Goal: Task Accomplishment & Management: Complete application form

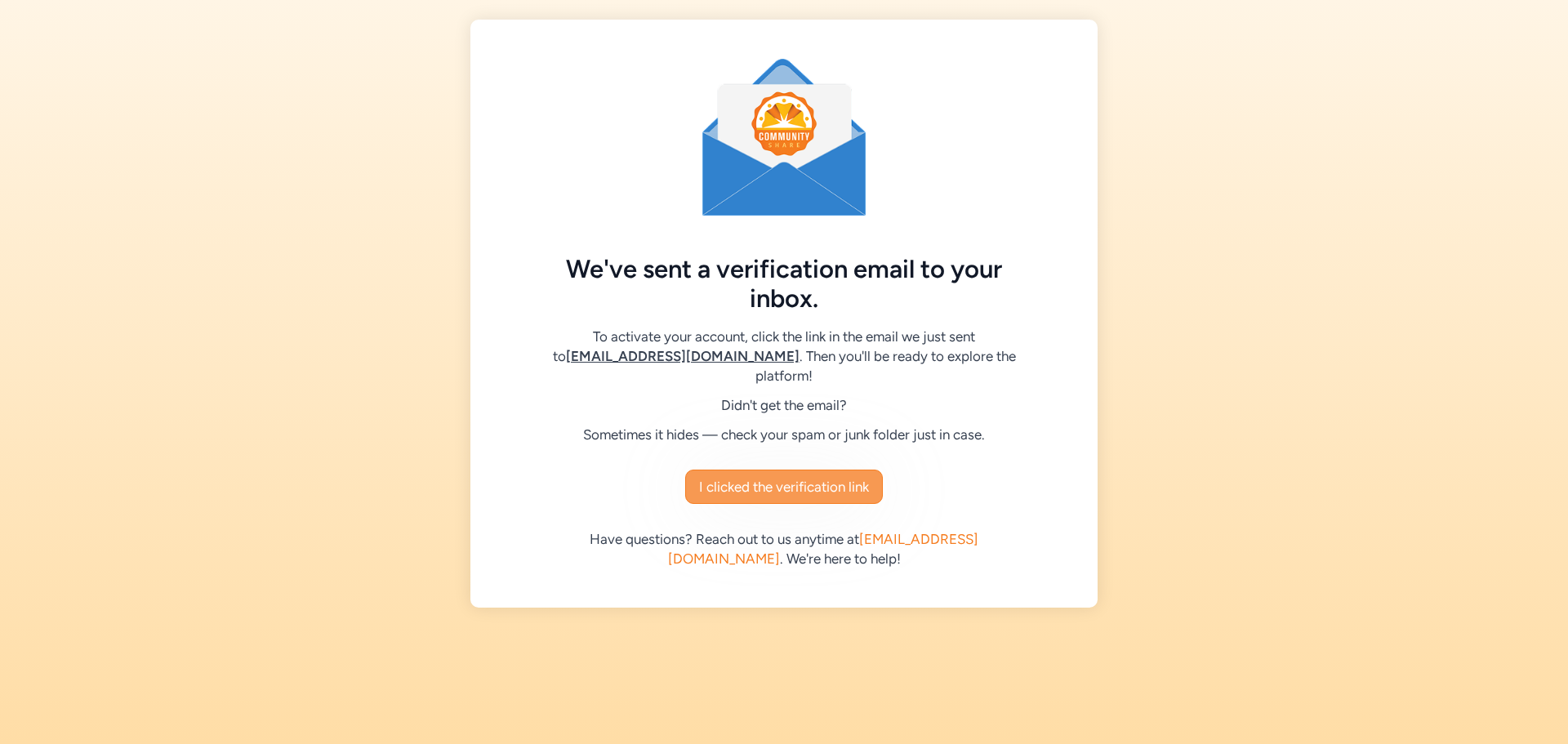
click at [789, 483] on span "I clicked the verification link" at bounding box center [784, 486] width 169 height 20
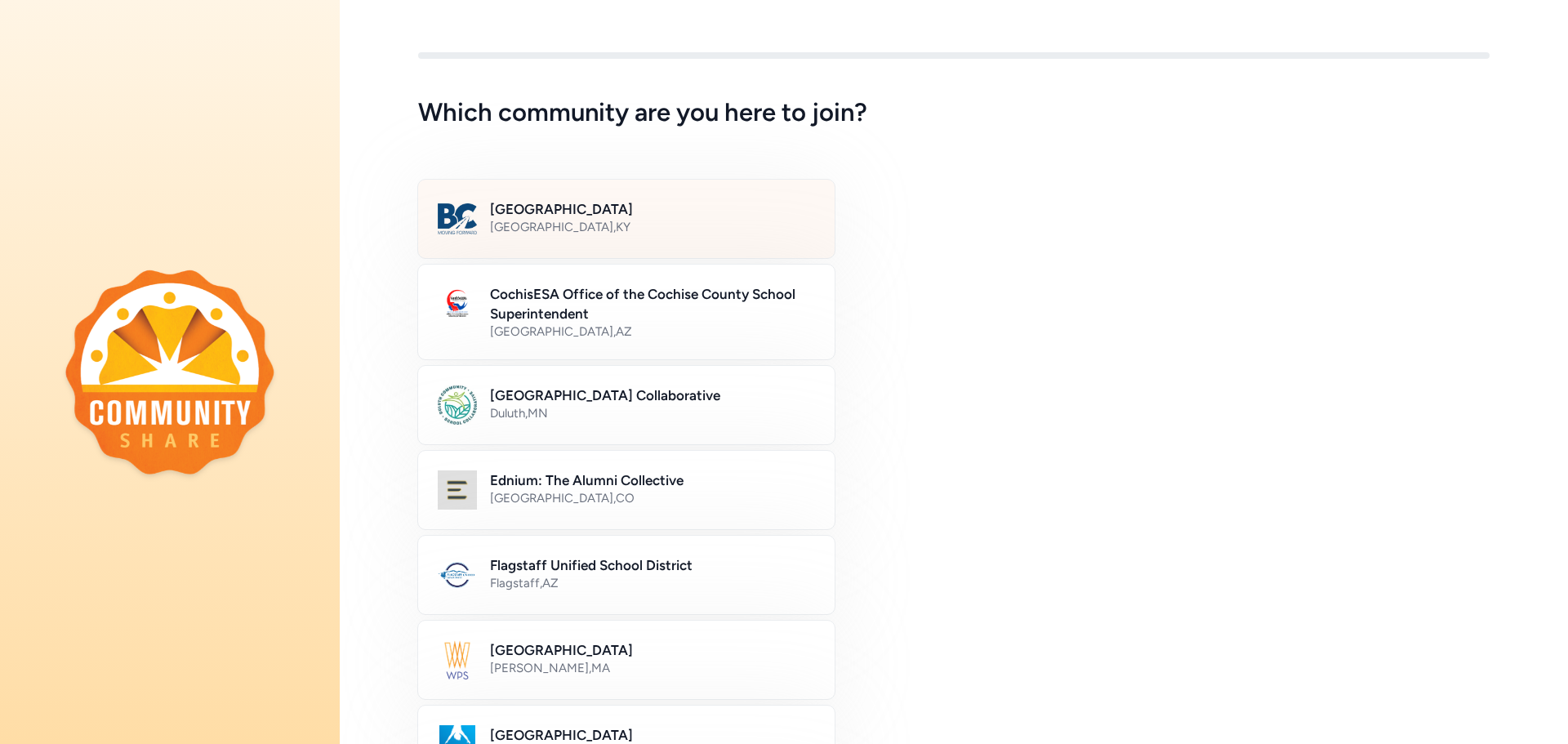
click at [682, 230] on div "Bullitt County , KY" at bounding box center [652, 226] width 325 height 16
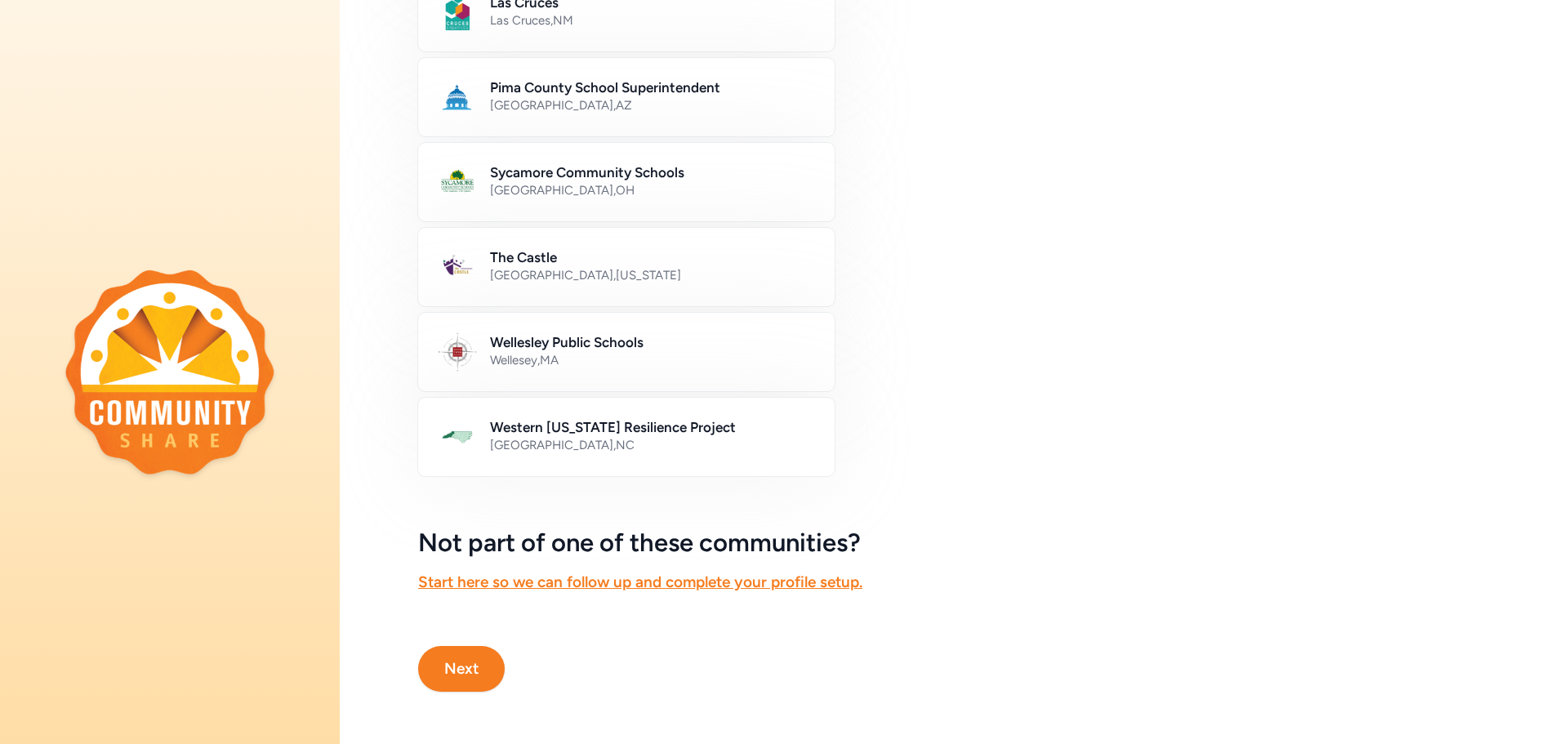
scroll to position [829, 0]
click at [458, 648] on button "Next" at bounding box center [462, 668] width 86 height 46
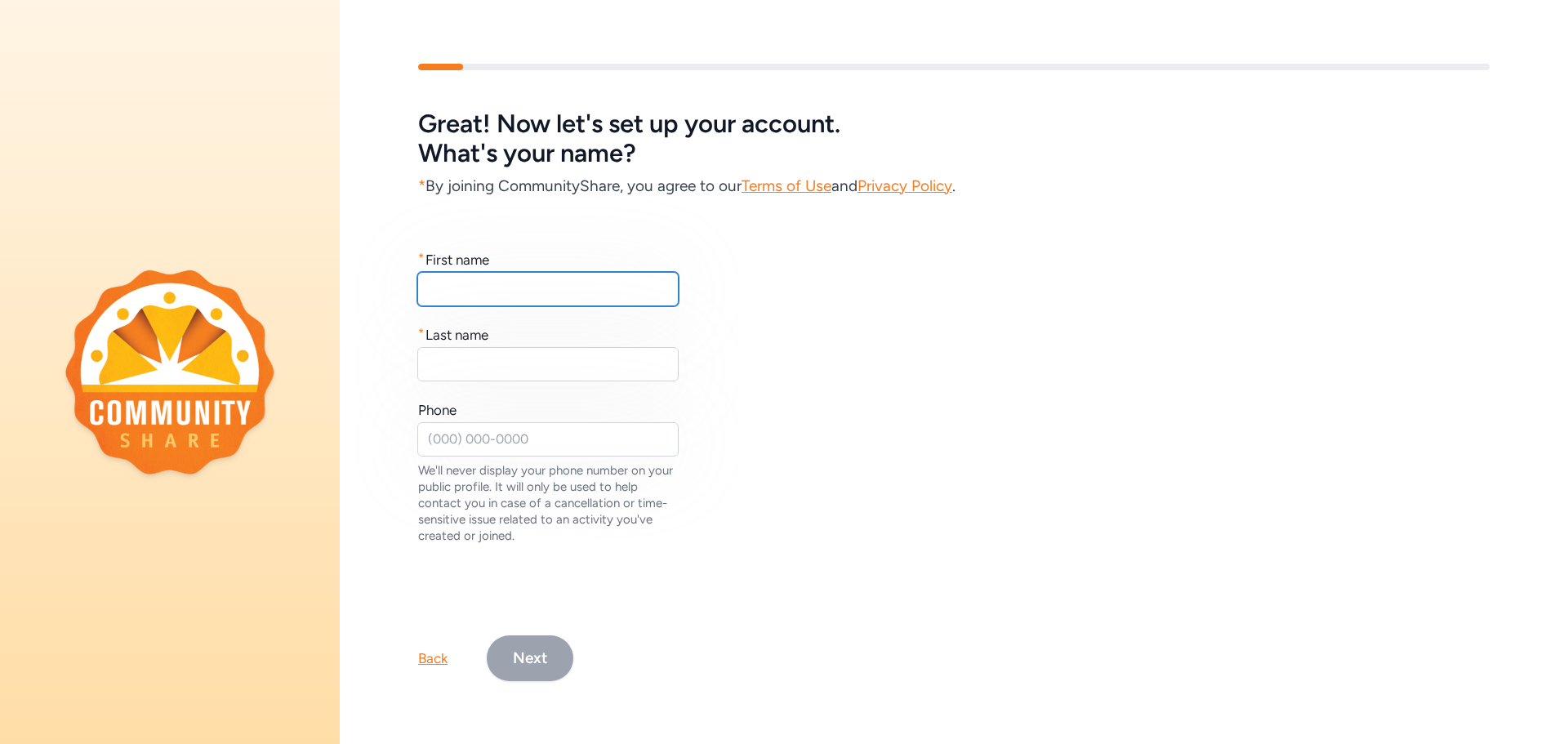
click at [540, 285] on input "text" at bounding box center [548, 288] width 261 height 35
type input "Dallas"
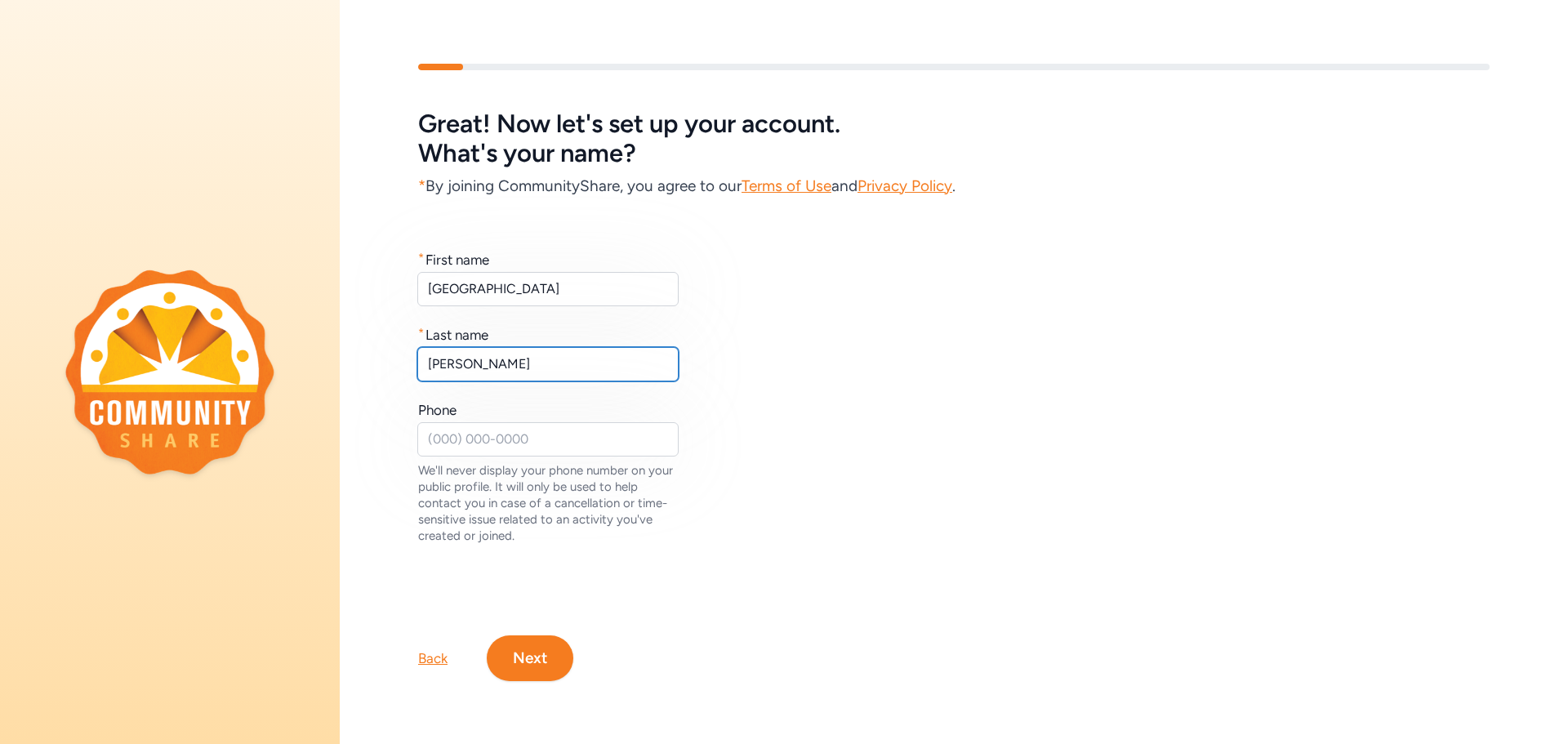
type input "Harshfield"
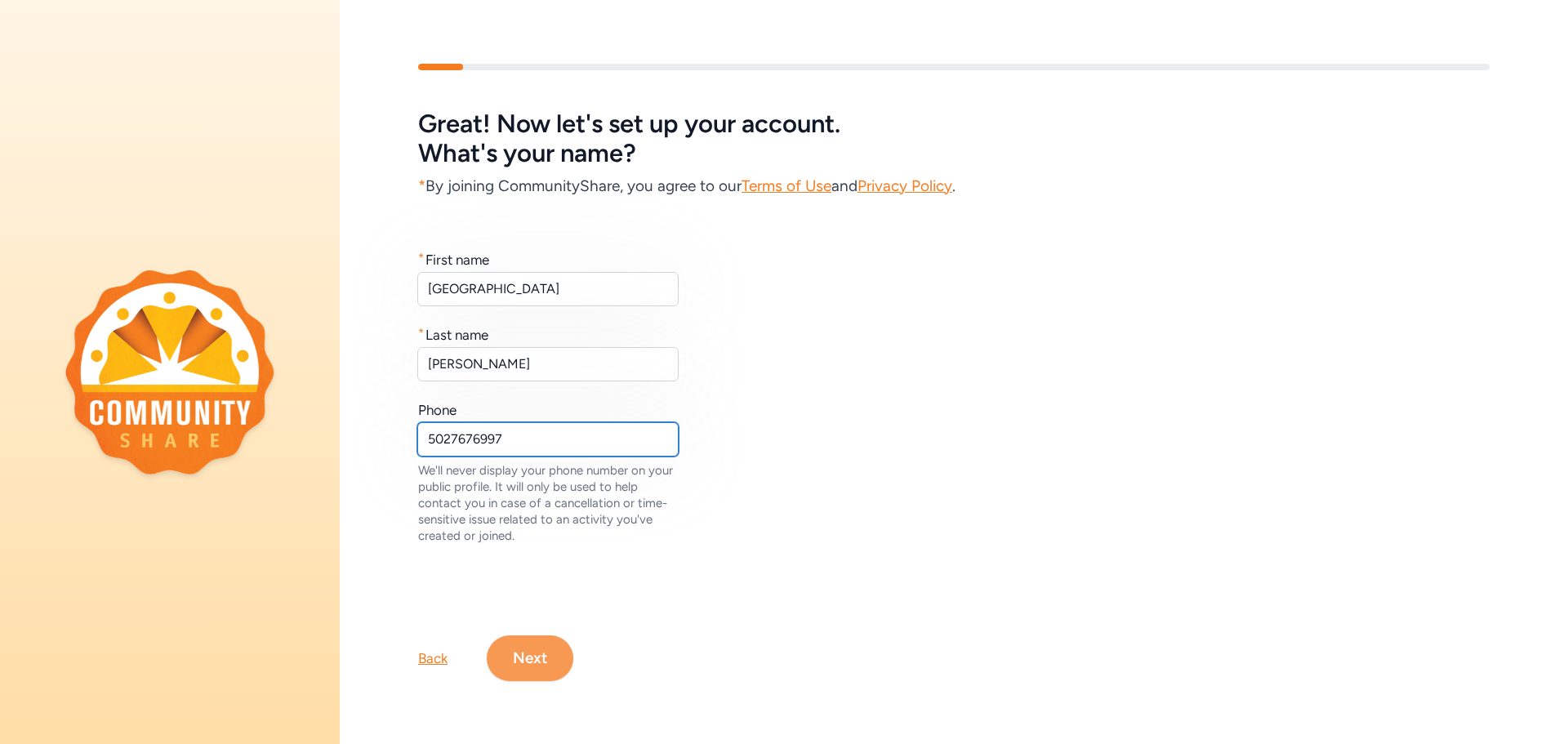
type input "5027676997"
click at [524, 664] on button "Next" at bounding box center [530, 658] width 86 height 46
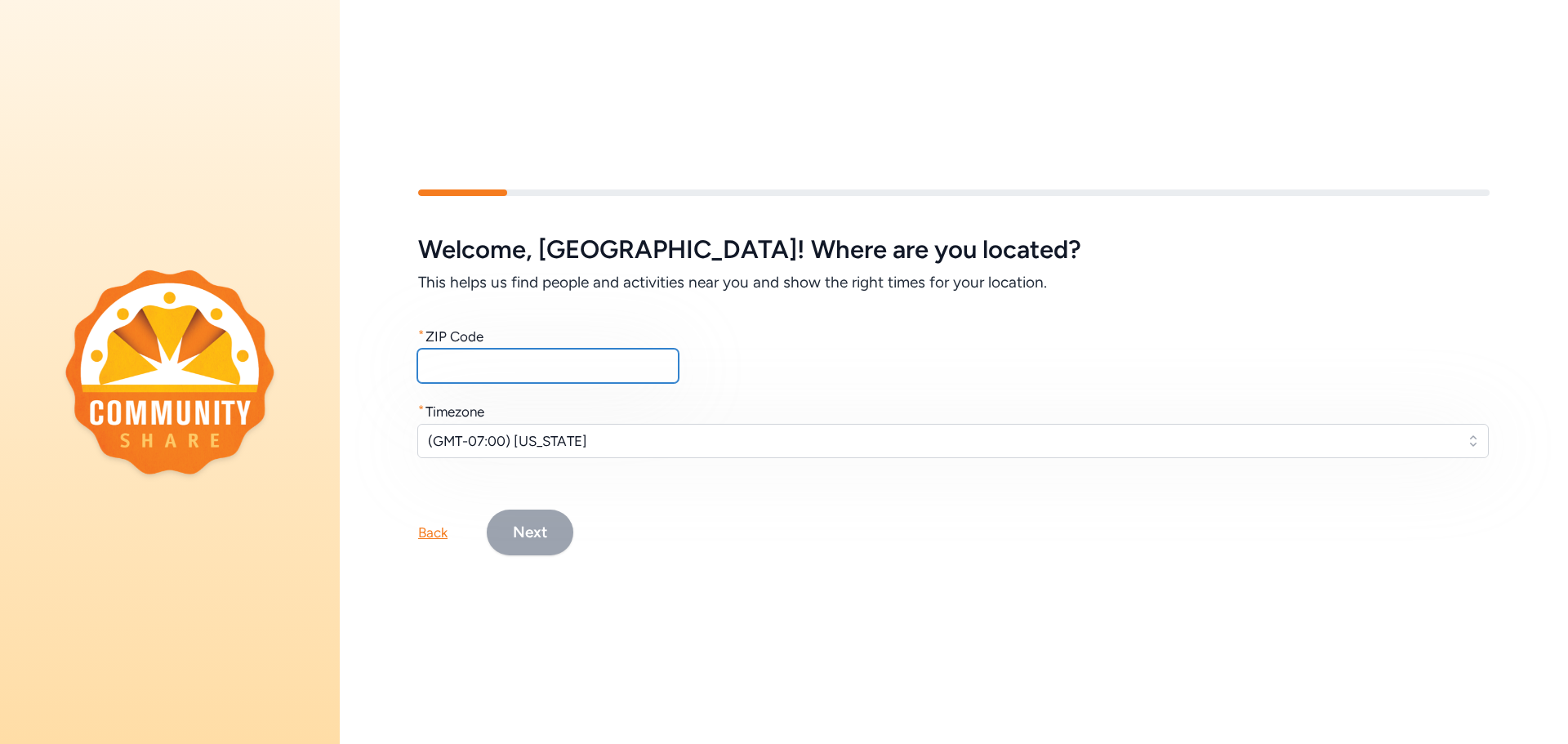
click at [506, 365] on input "text" at bounding box center [548, 365] width 261 height 35
type input "40165"
click at [646, 439] on span "(GMT-07:00) Arizona" at bounding box center [941, 441] width 1027 height 20
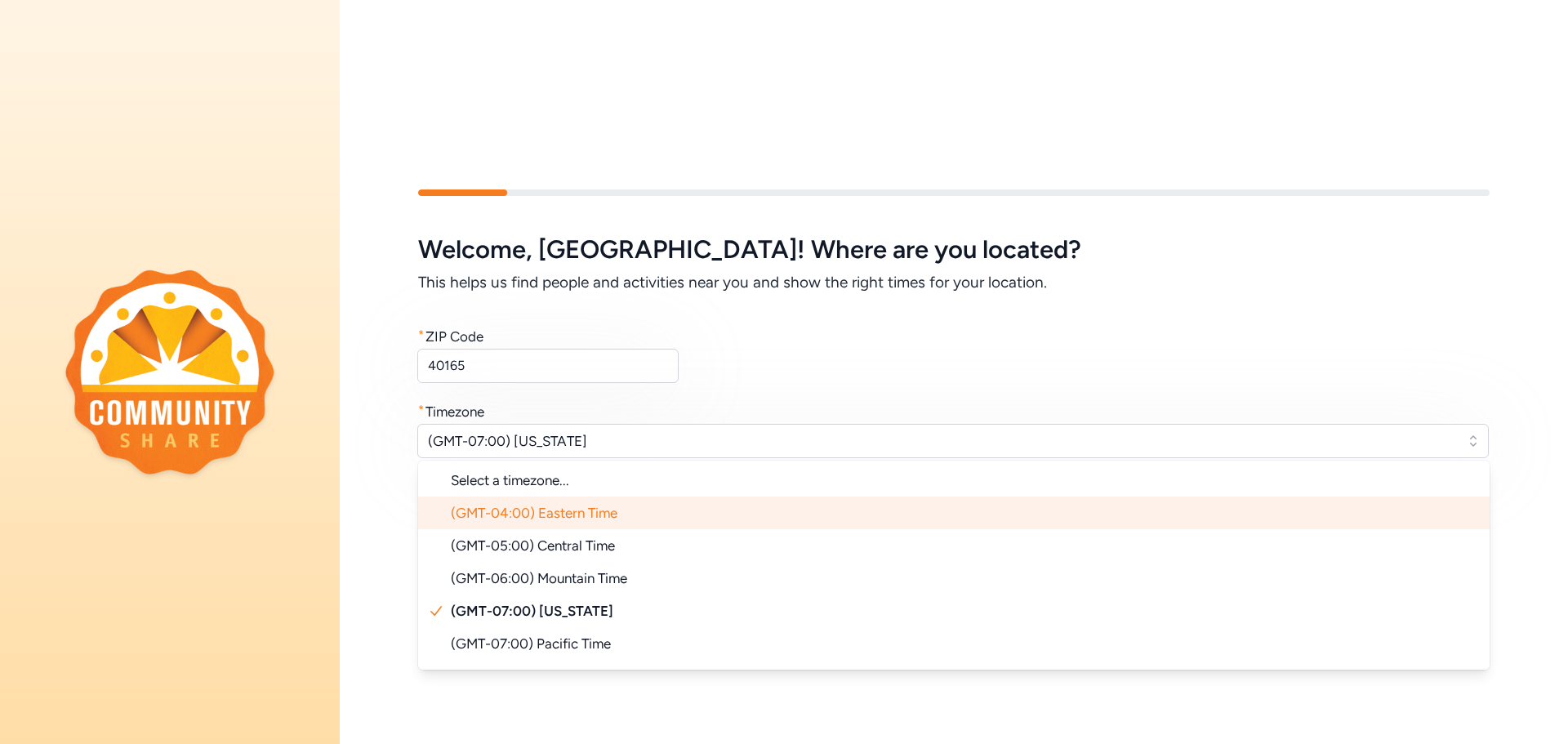
drag, startPoint x: 627, startPoint y: 489, endPoint x: 627, endPoint y: 506, distance: 17.0
click at [627, 506] on ul "Select a timezone... (GMT-04:00) Eastern Time (GMT-05:00) Central Time (GMT-06:…" at bounding box center [954, 564] width 1072 height 209
click at [616, 507] on span "(GMT-04:00) Eastern Time" at bounding box center [535, 512] width 167 height 16
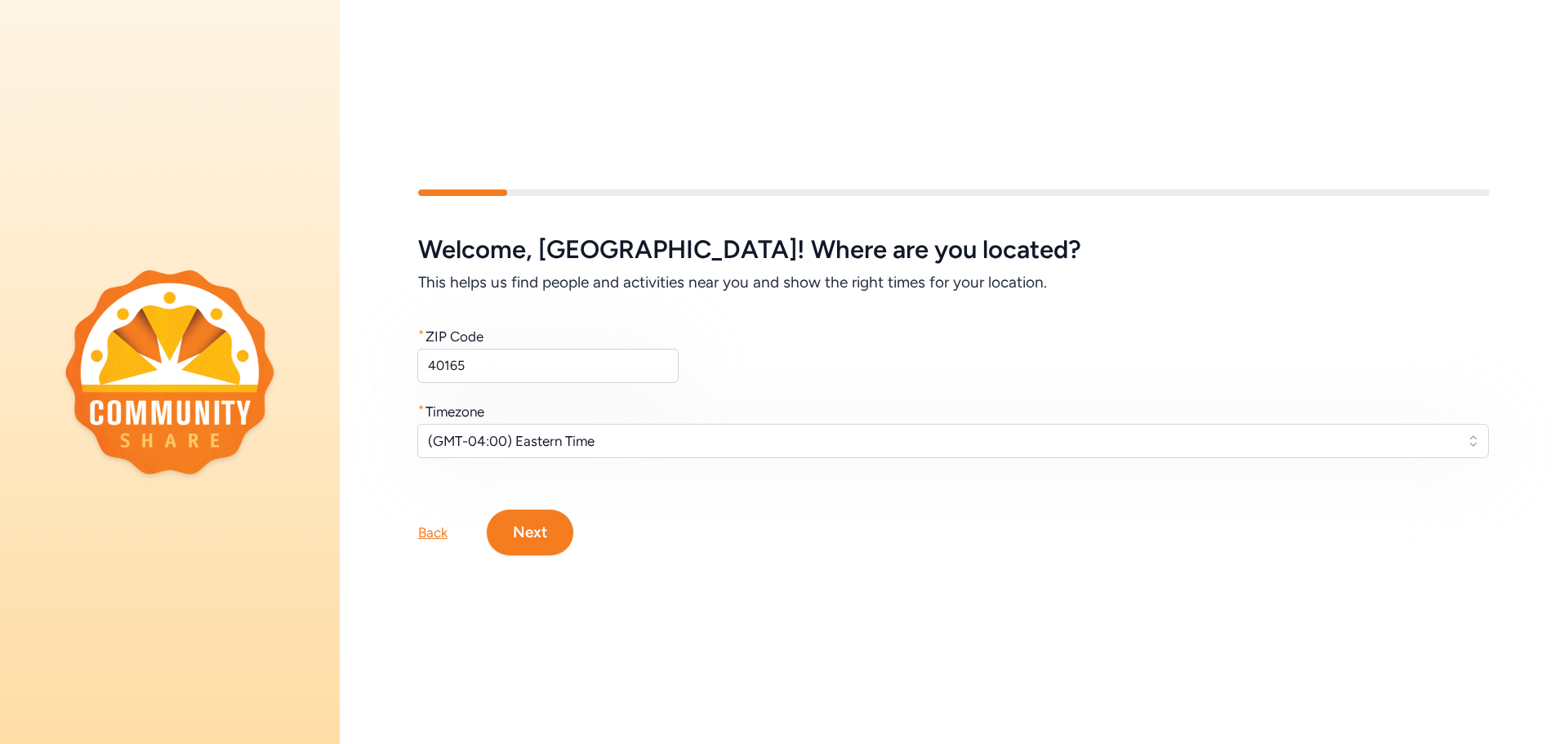
click at [547, 533] on button "Next" at bounding box center [530, 532] width 86 height 46
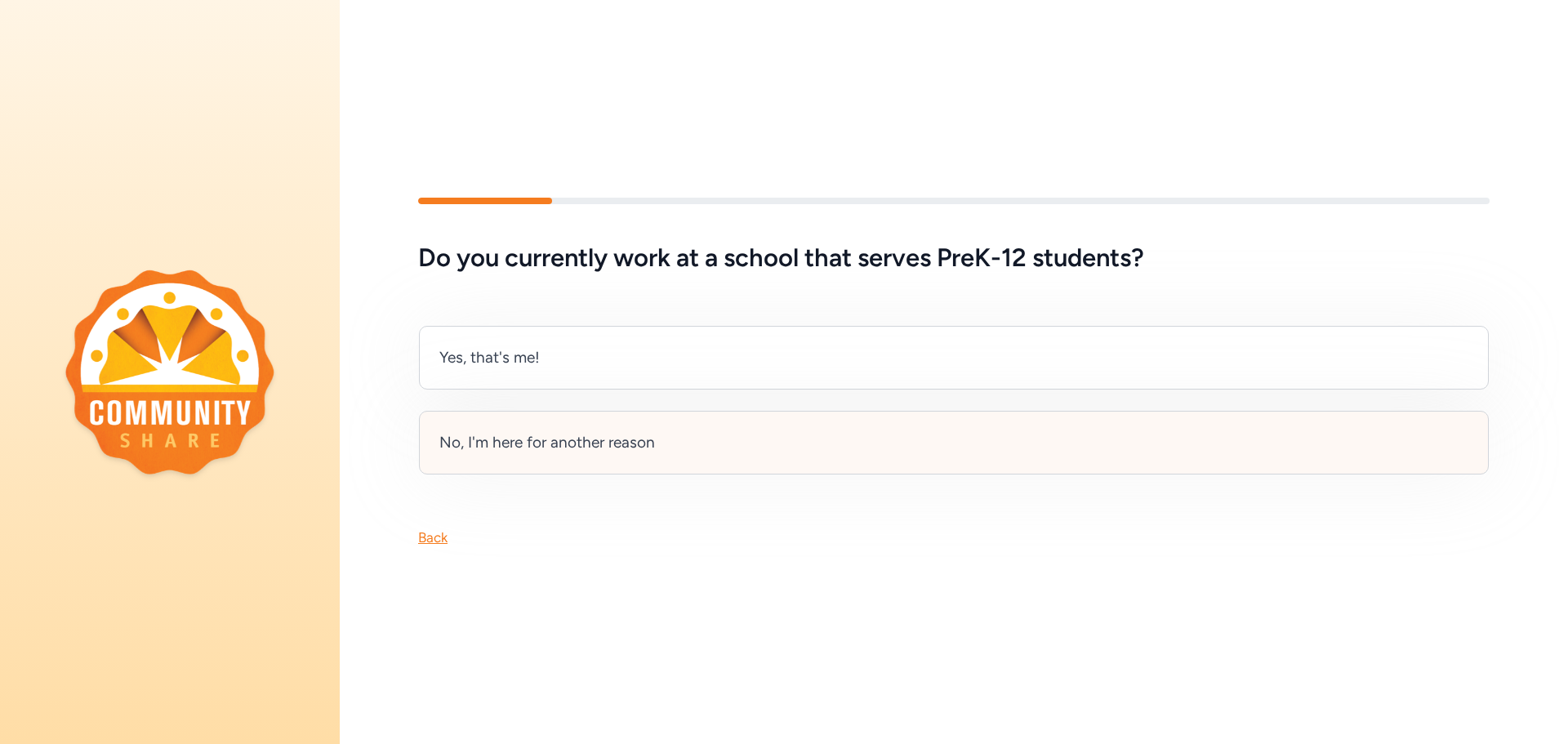
click at [630, 436] on div "No, I'm here for another reason" at bounding box center [547, 443] width 215 height 22
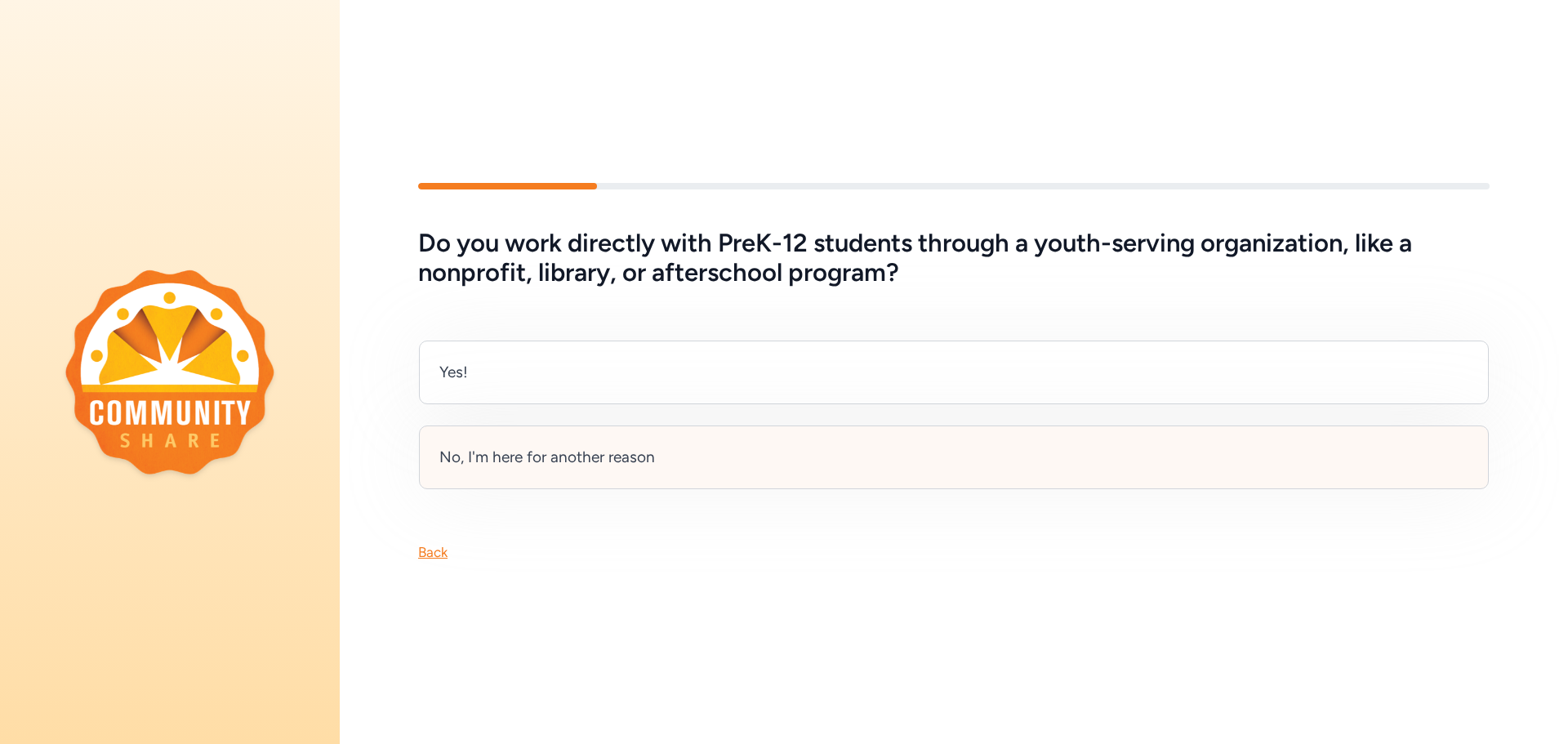
click at [590, 458] on div "No, I'm here for another reason" at bounding box center [547, 457] width 215 height 22
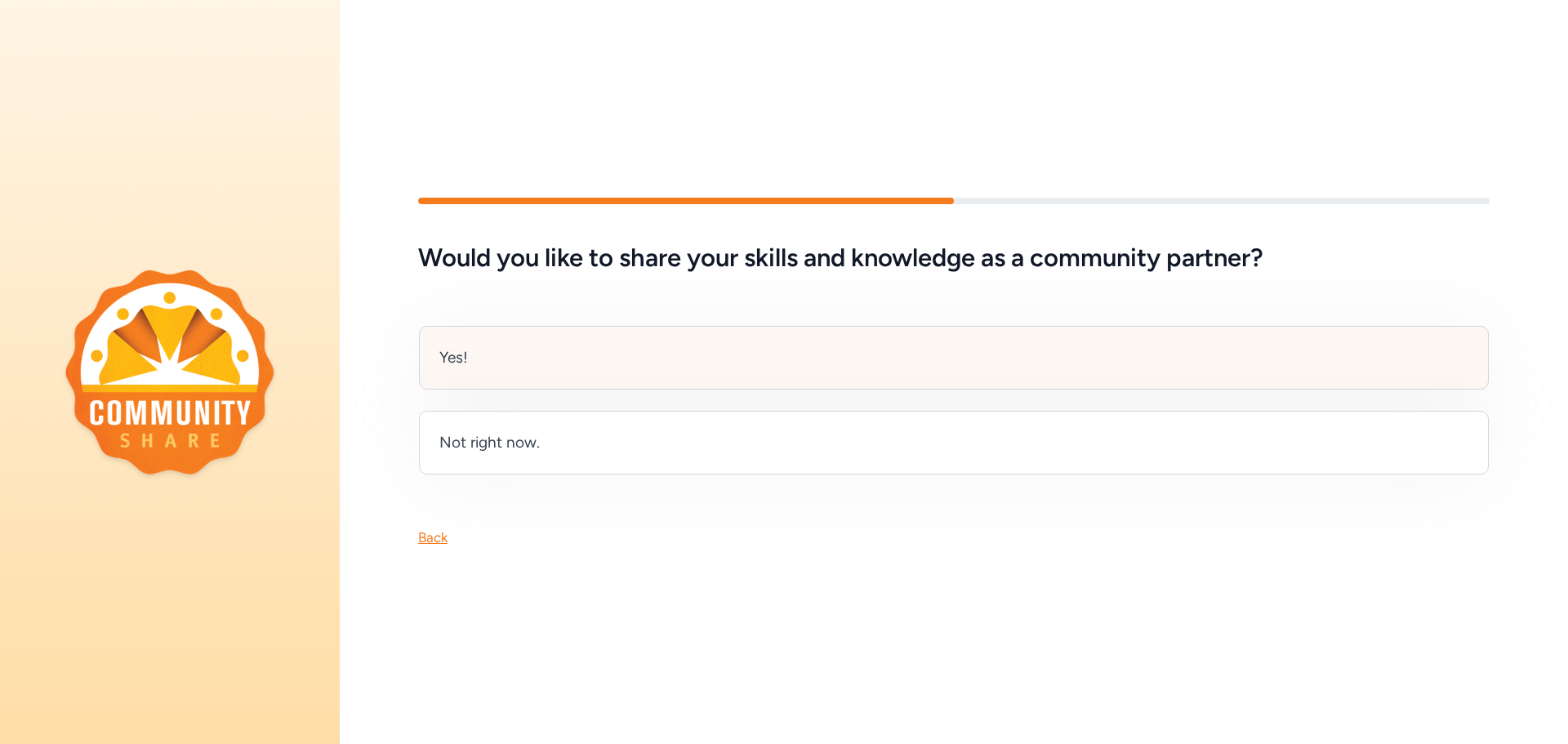
click at [497, 343] on div "Yes!" at bounding box center [954, 357] width 1070 height 64
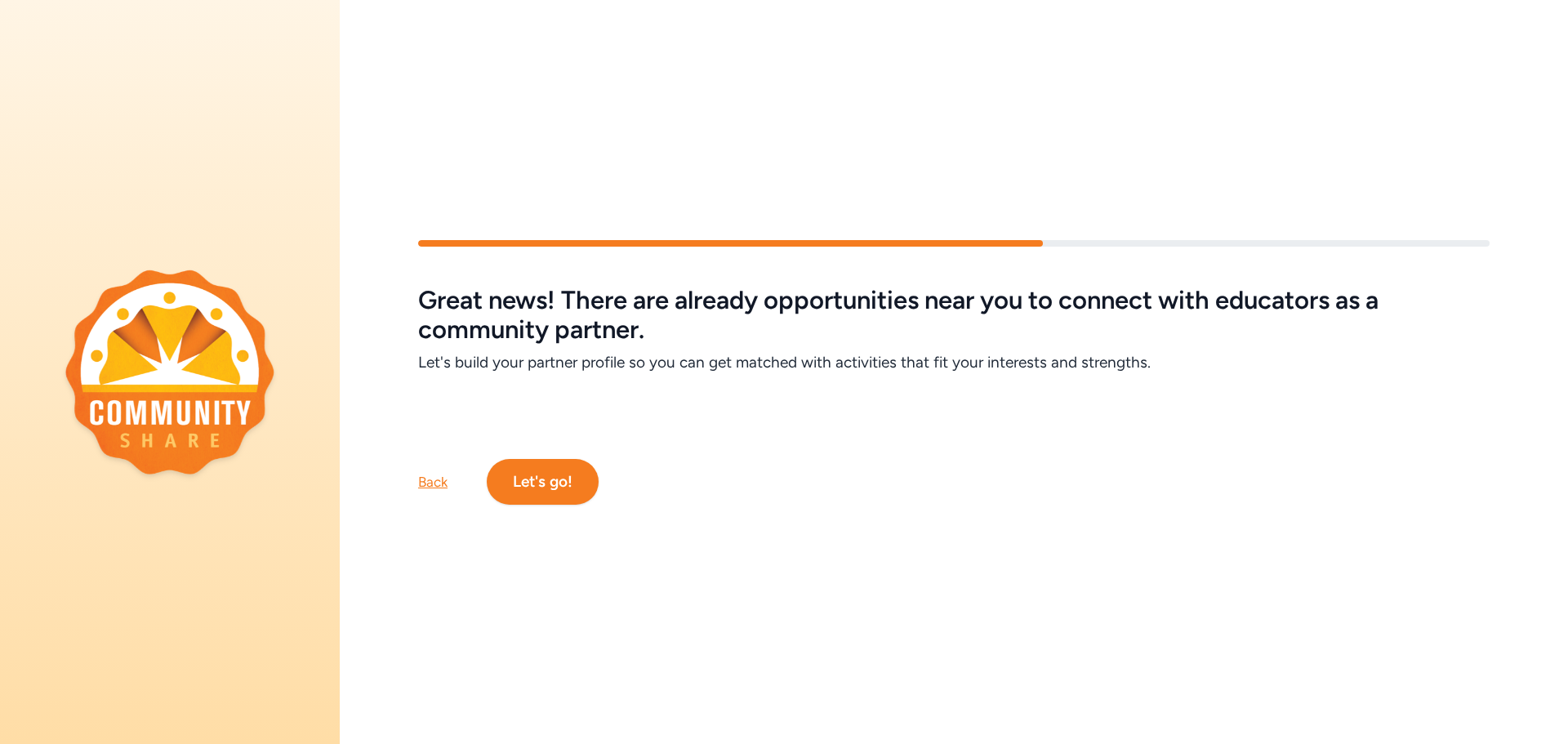
click at [521, 475] on button "Let's go!" at bounding box center [543, 481] width 112 height 46
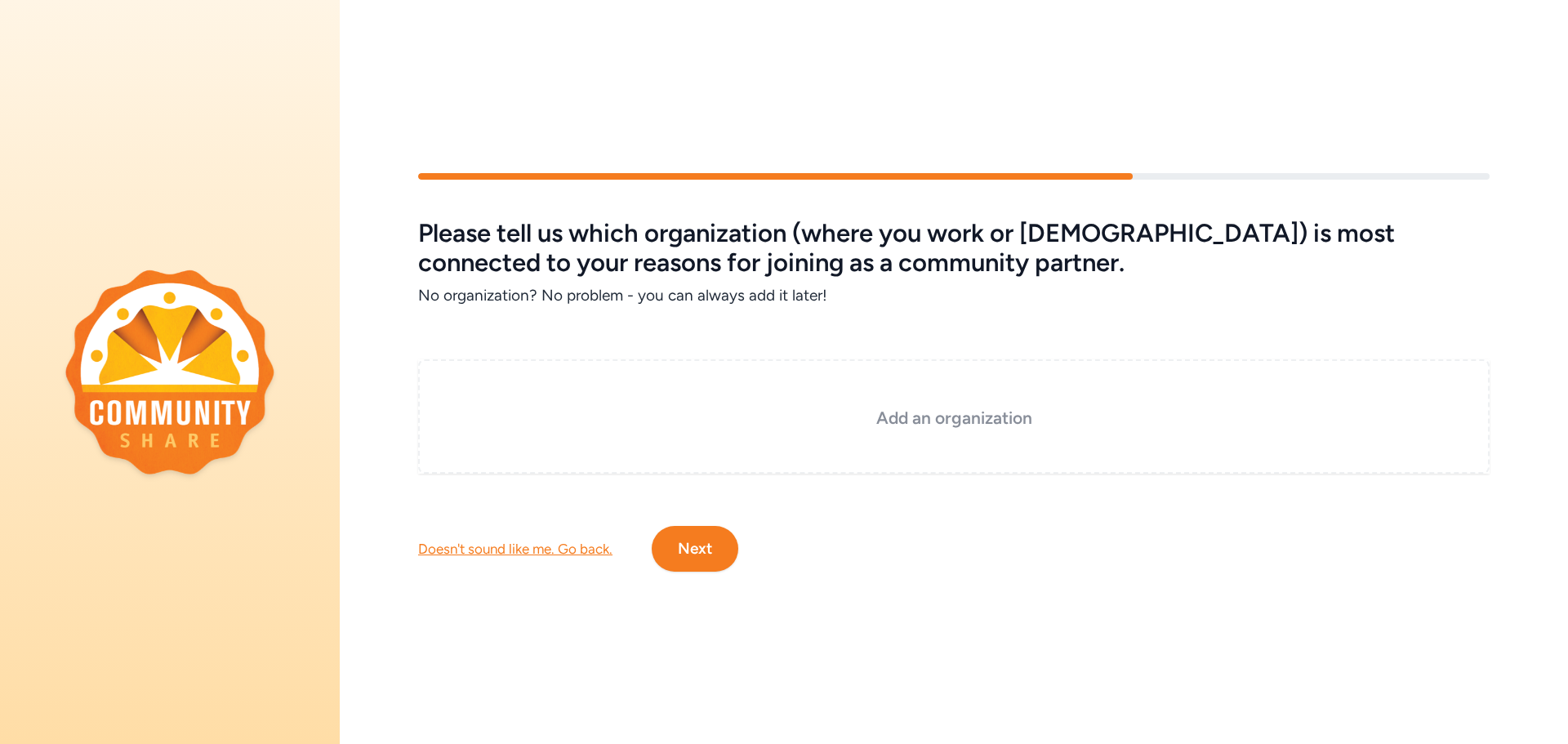
click at [535, 380] on div "Add an organization" at bounding box center [954, 416] width 1072 height 114
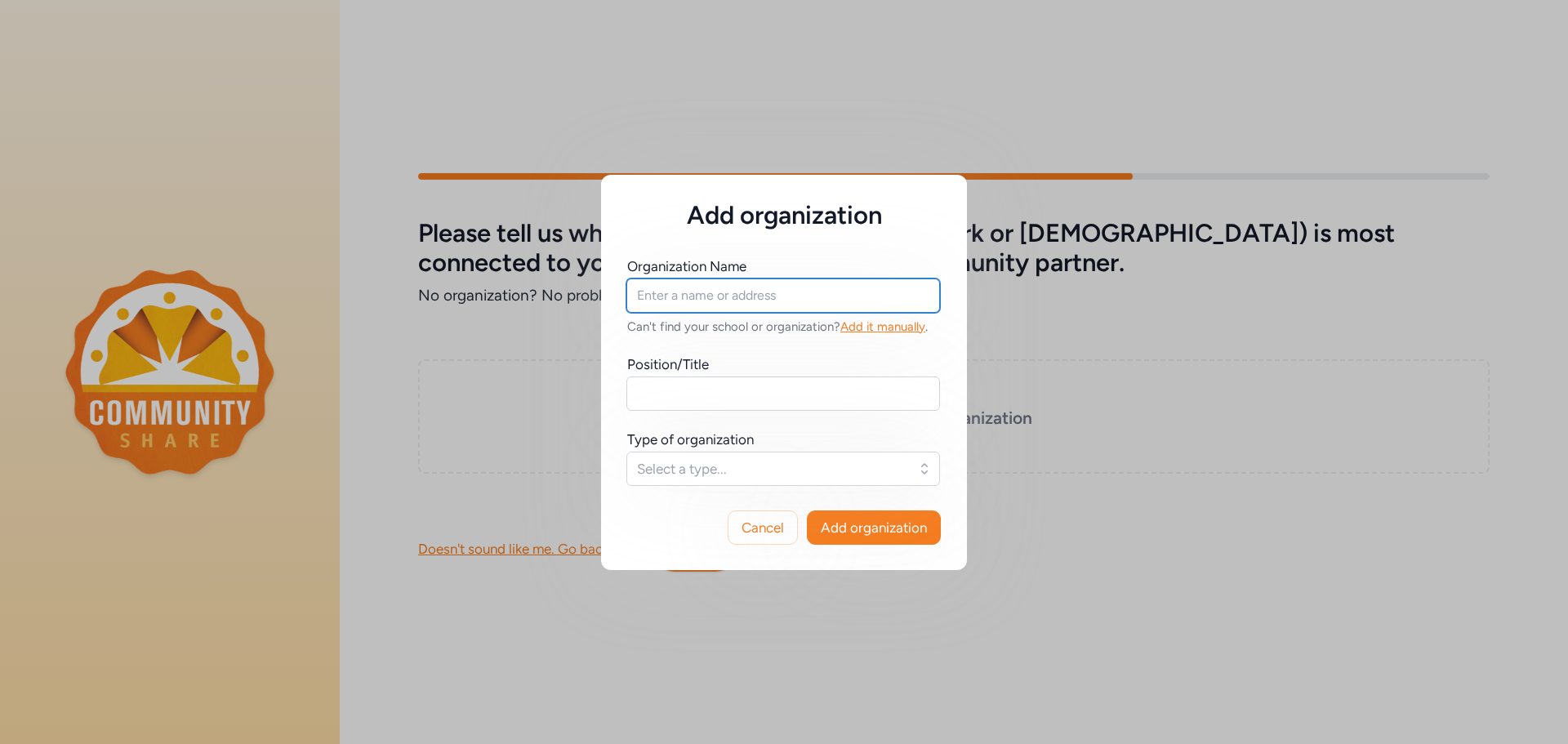
click at [700, 293] on input "text" at bounding box center [783, 295] width 314 height 35
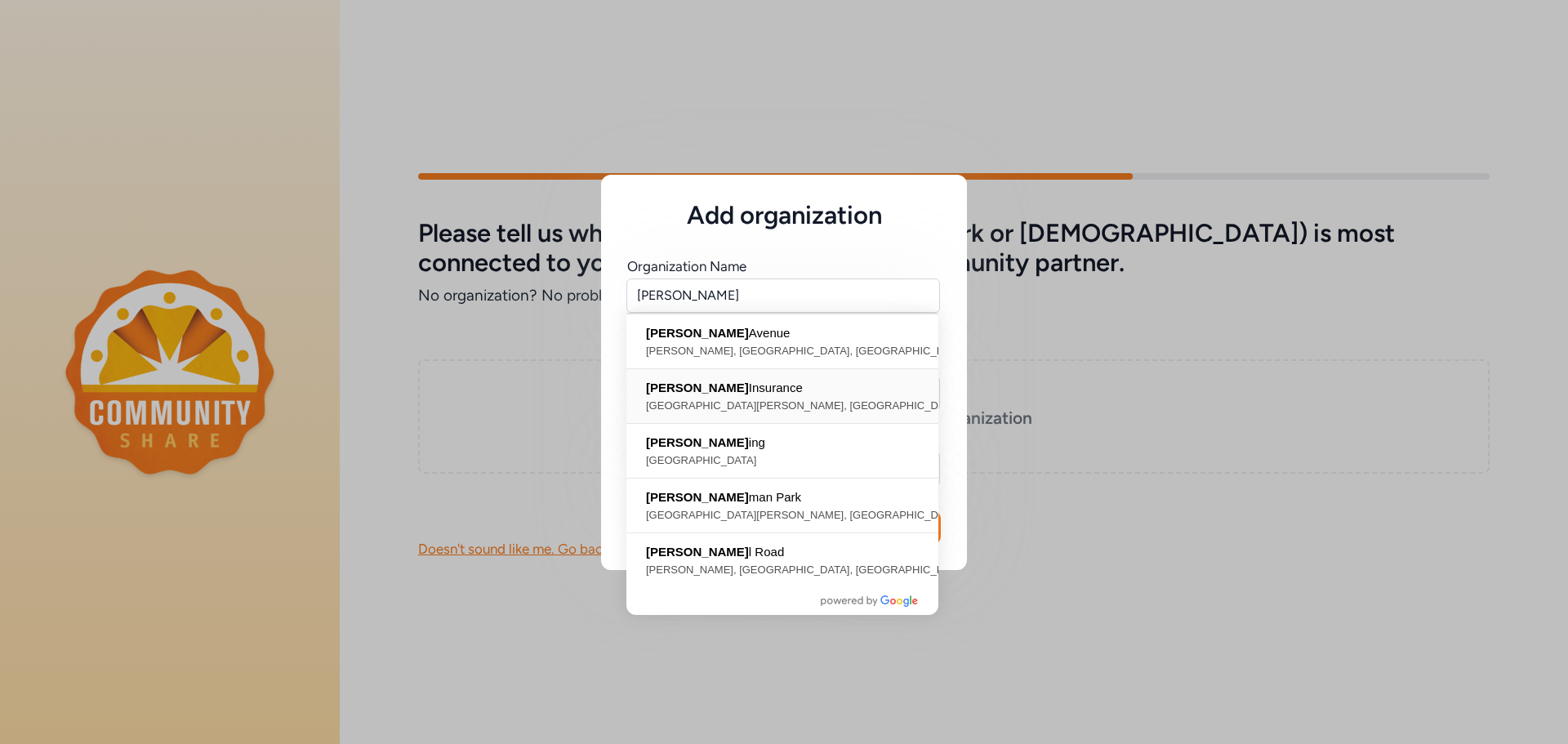
type input "Wessel Insurance, Cane Run Road, Shively, KY, USA"
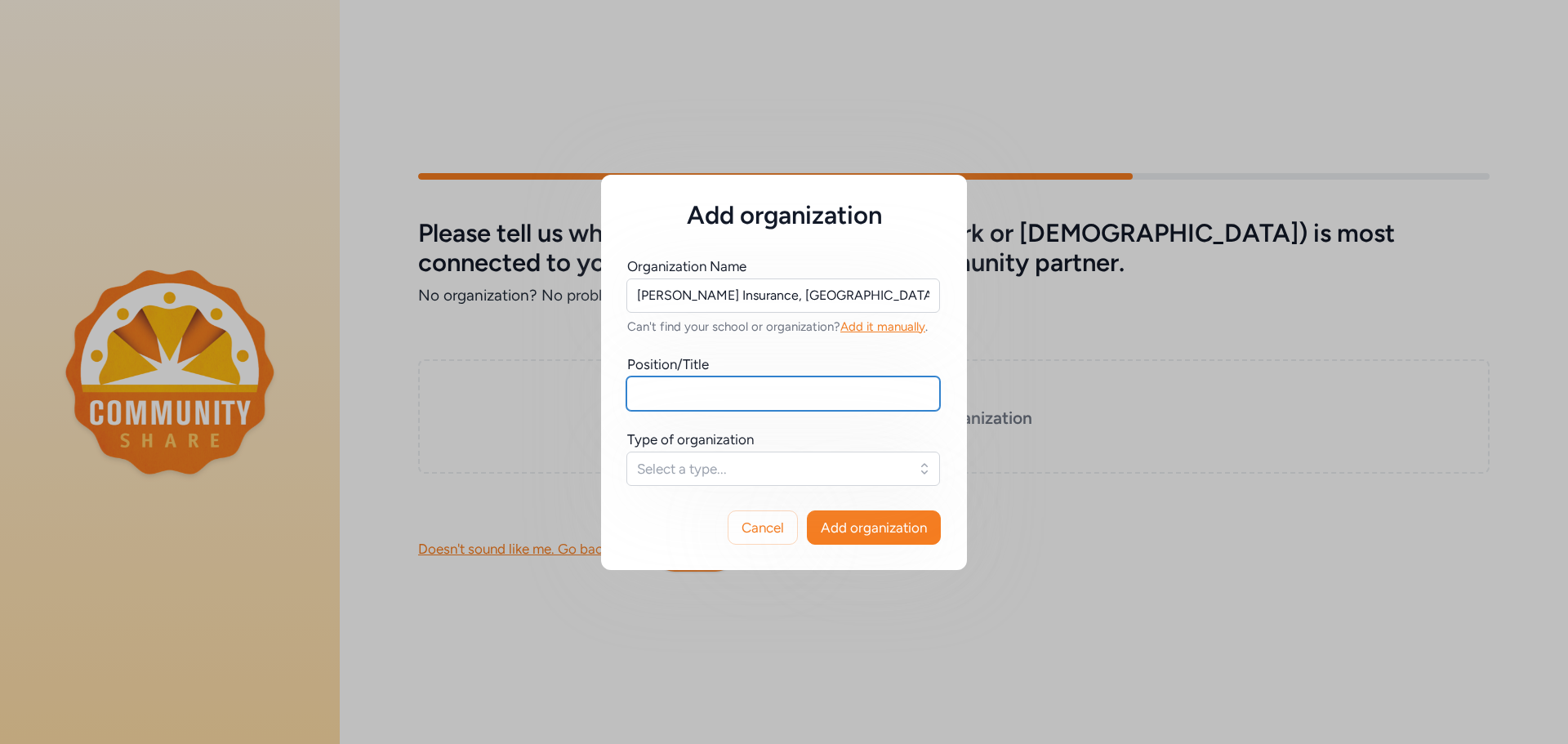
click at [672, 399] on input "text" at bounding box center [783, 393] width 314 height 35
type input "Owner"
click at [704, 477] on span "Select a type..." at bounding box center [771, 468] width 270 height 20
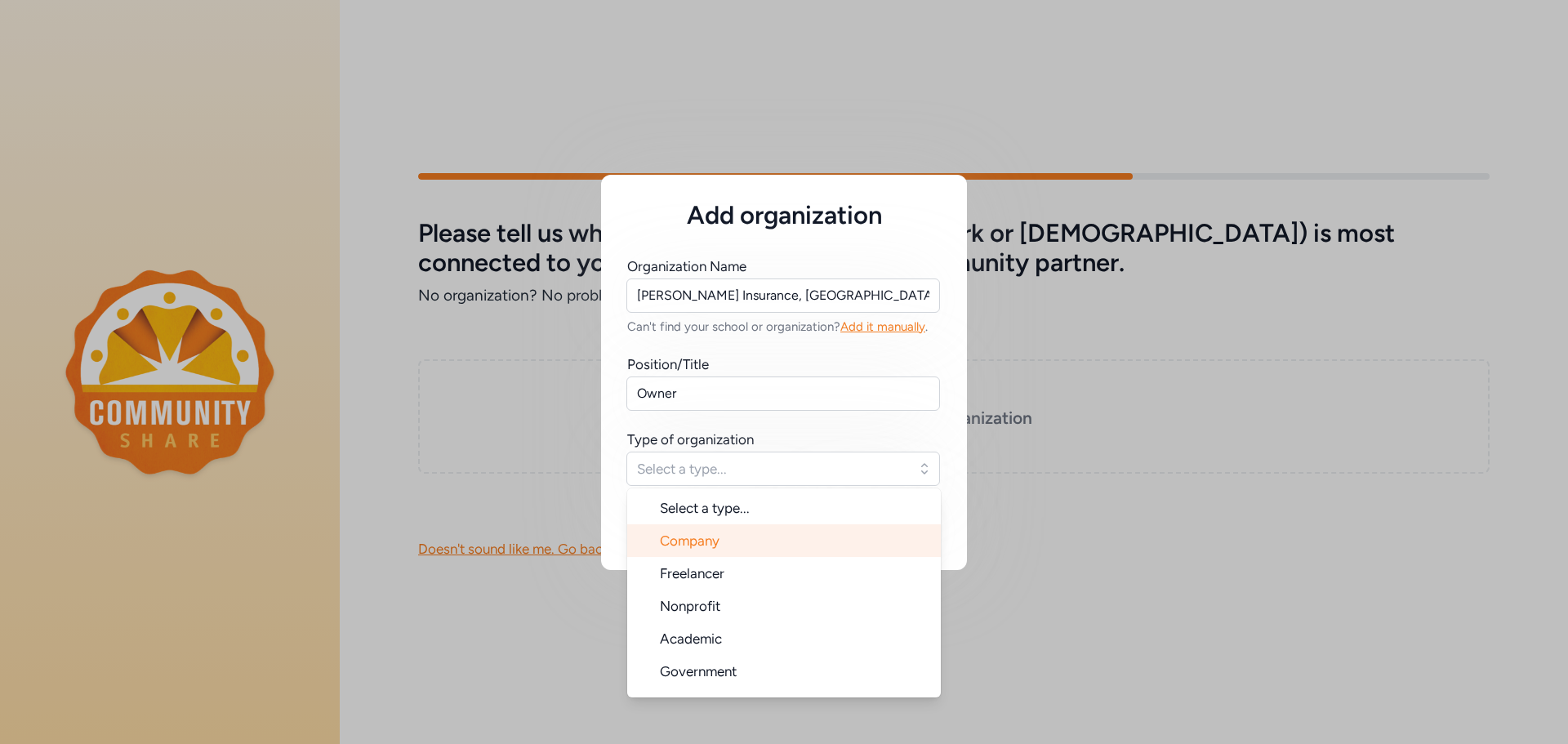
click at [700, 540] on span "Company" at bounding box center [690, 540] width 60 height 16
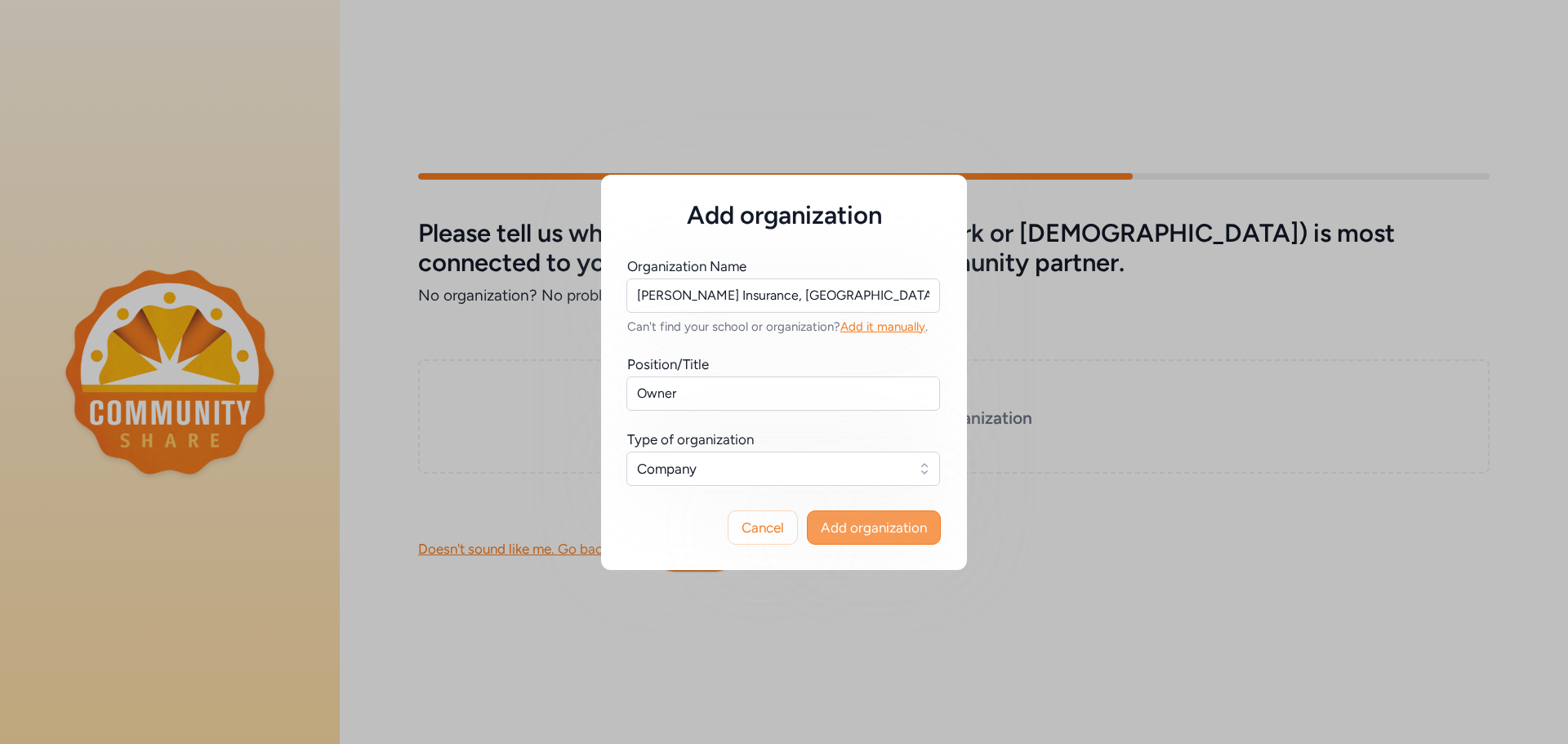
click at [880, 527] on span "Add organization" at bounding box center [873, 527] width 106 height 20
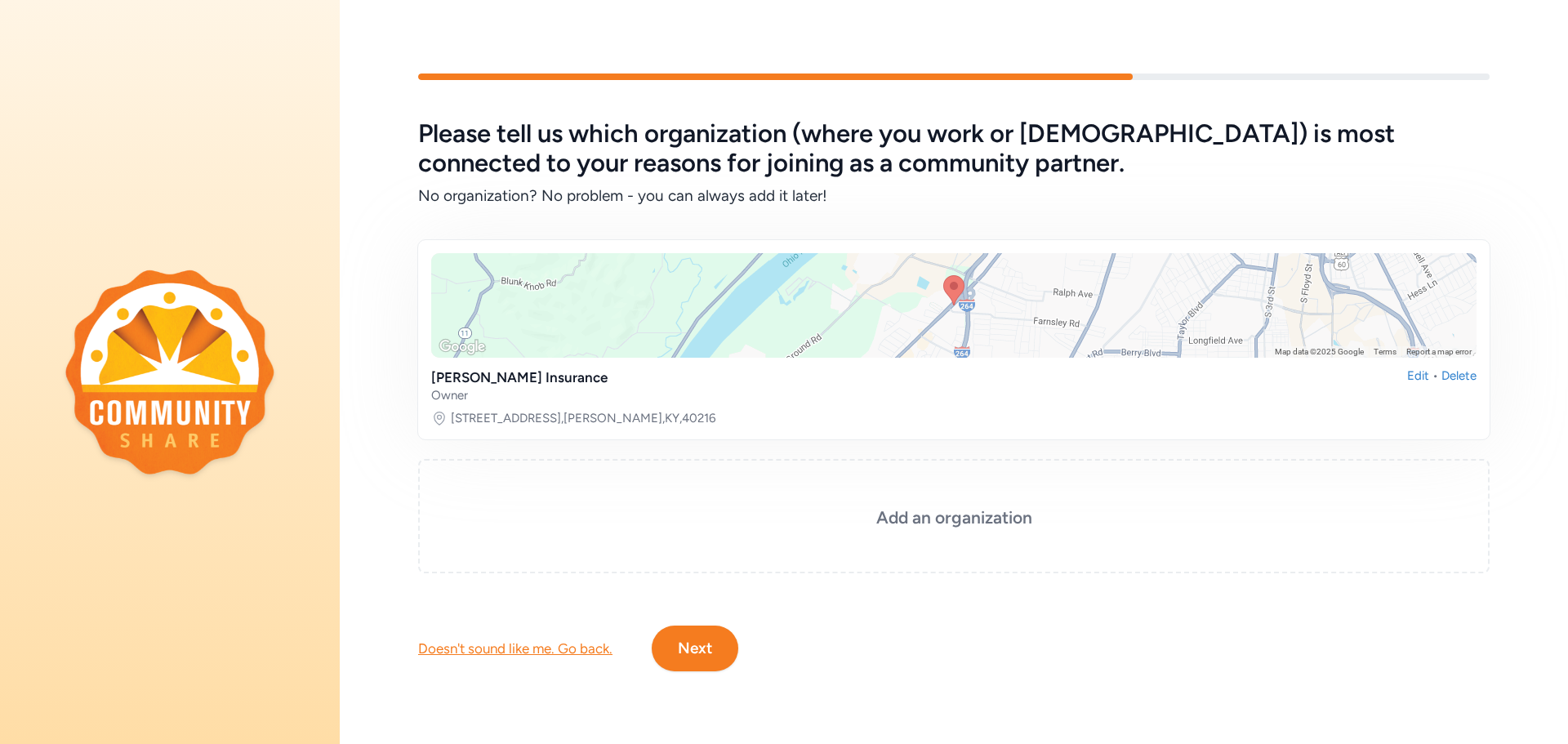
click at [681, 642] on button "Next" at bounding box center [695, 648] width 86 height 46
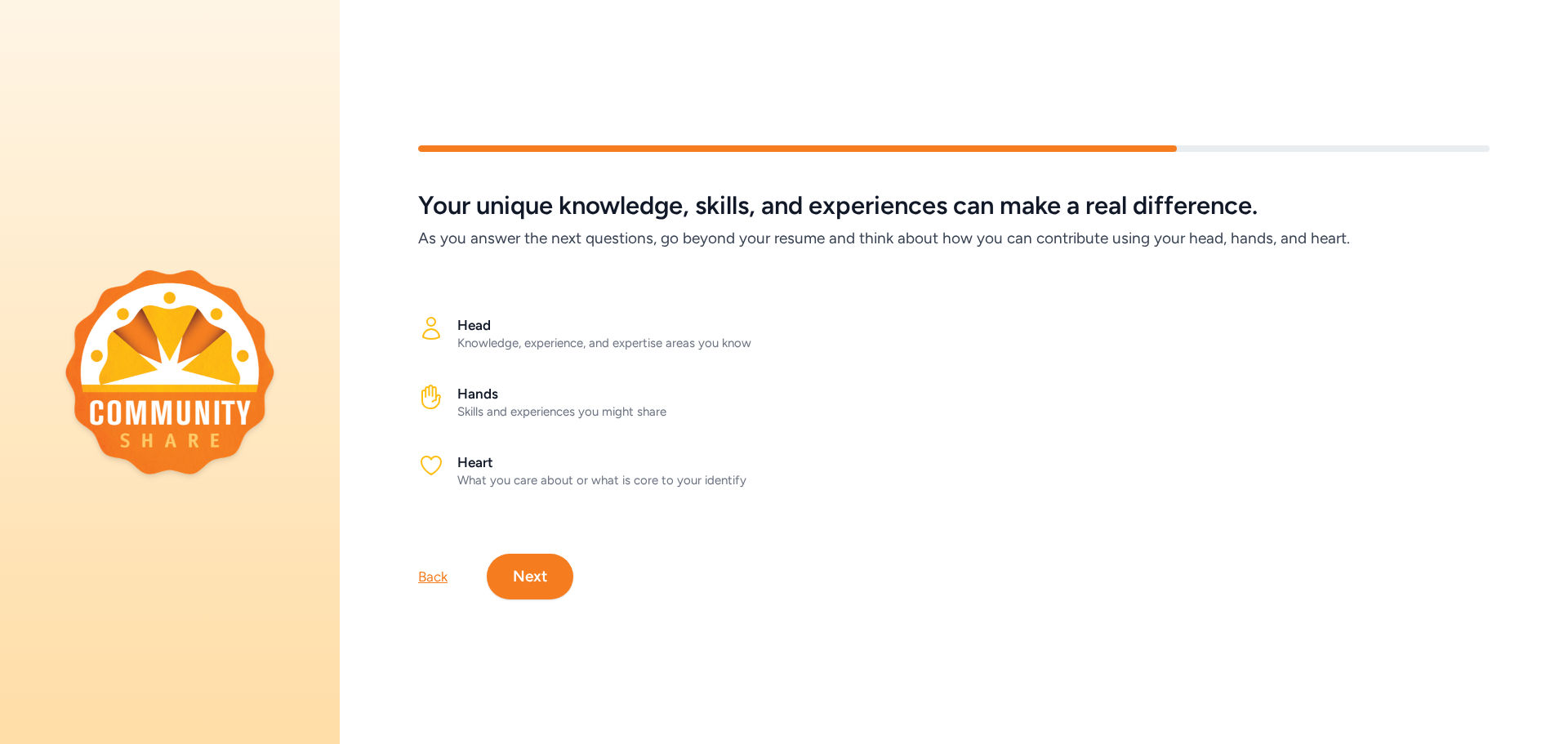
click at [546, 570] on button "Next" at bounding box center [530, 576] width 86 height 46
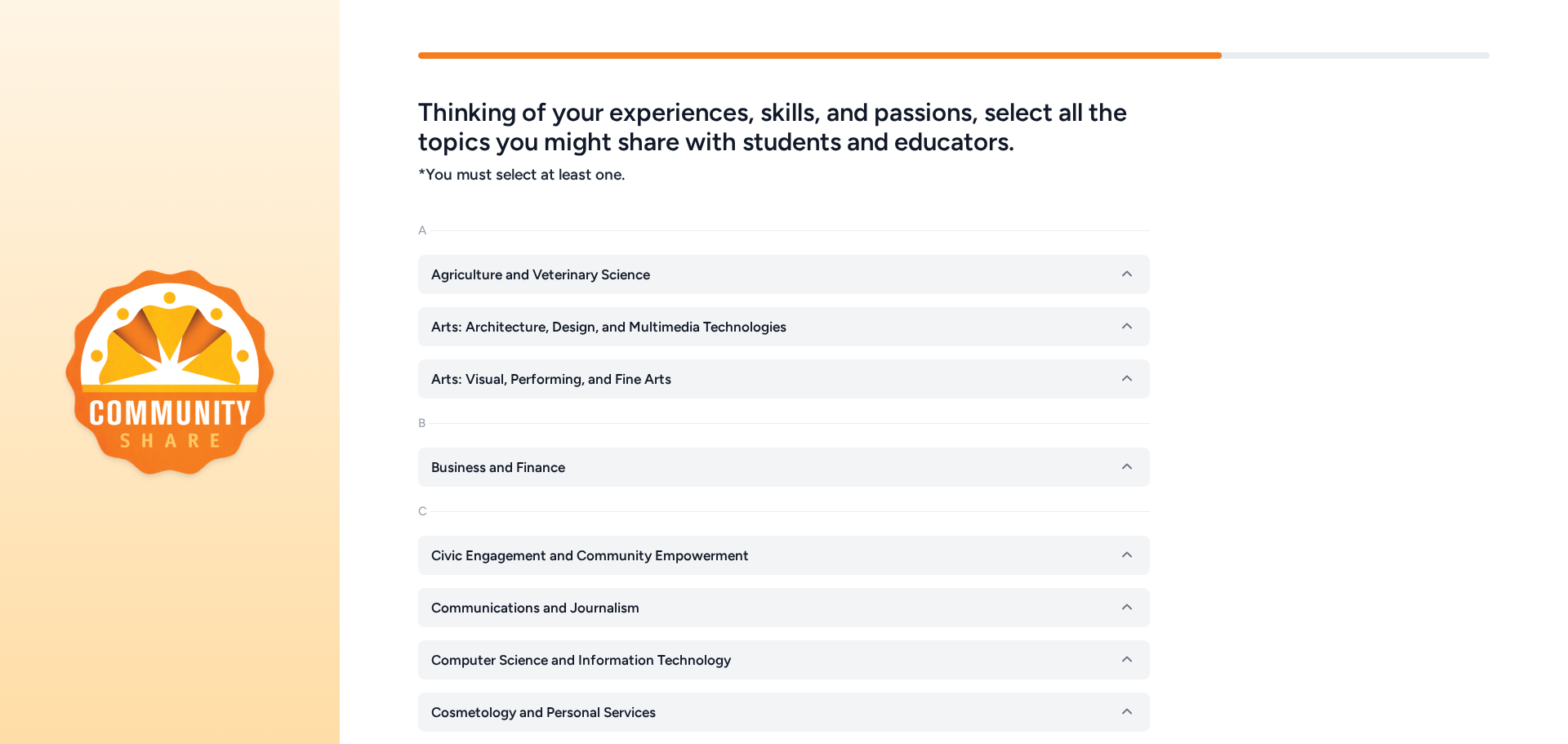
scroll to position [81, 0]
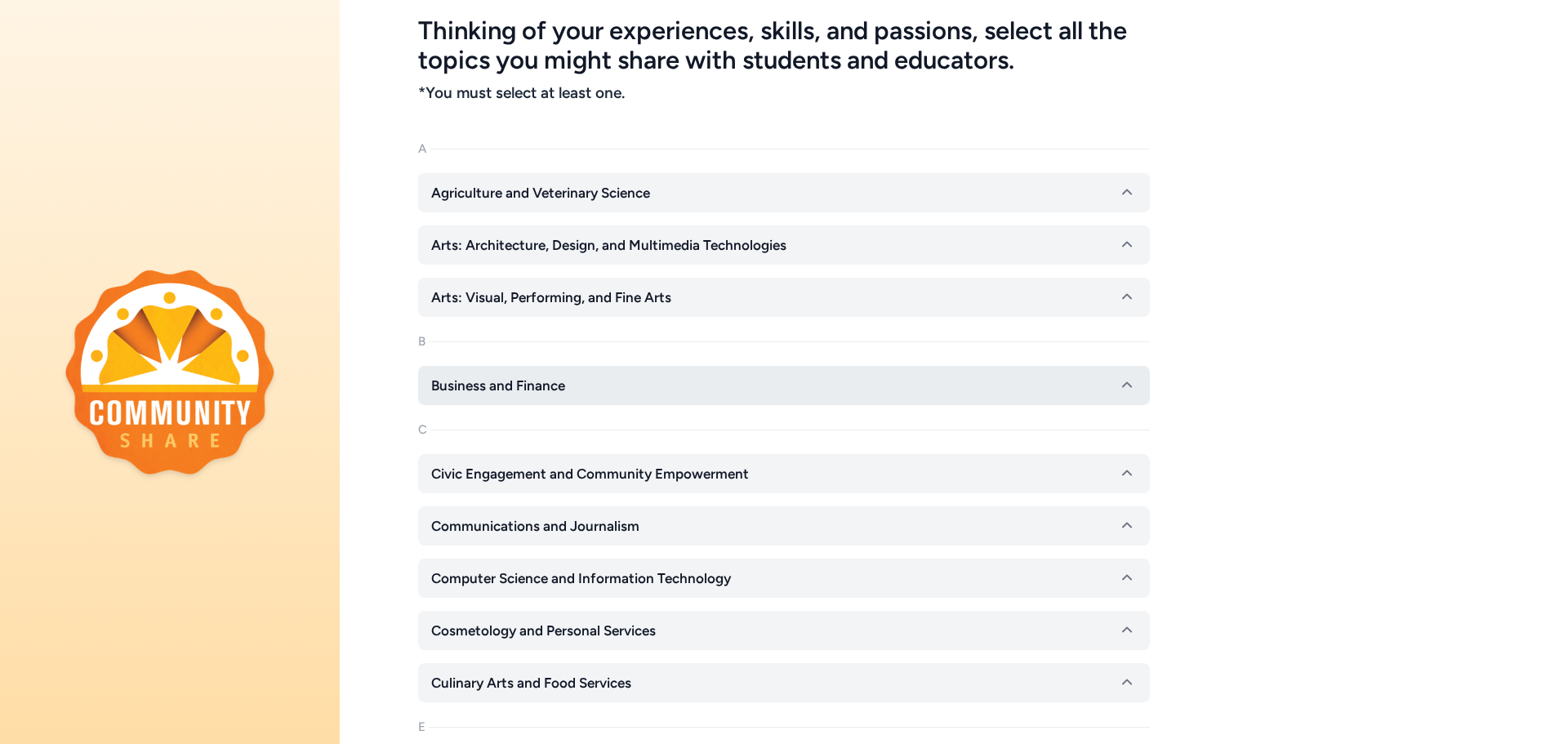
click at [766, 393] on button "Business and Finance" at bounding box center [784, 386] width 732 height 39
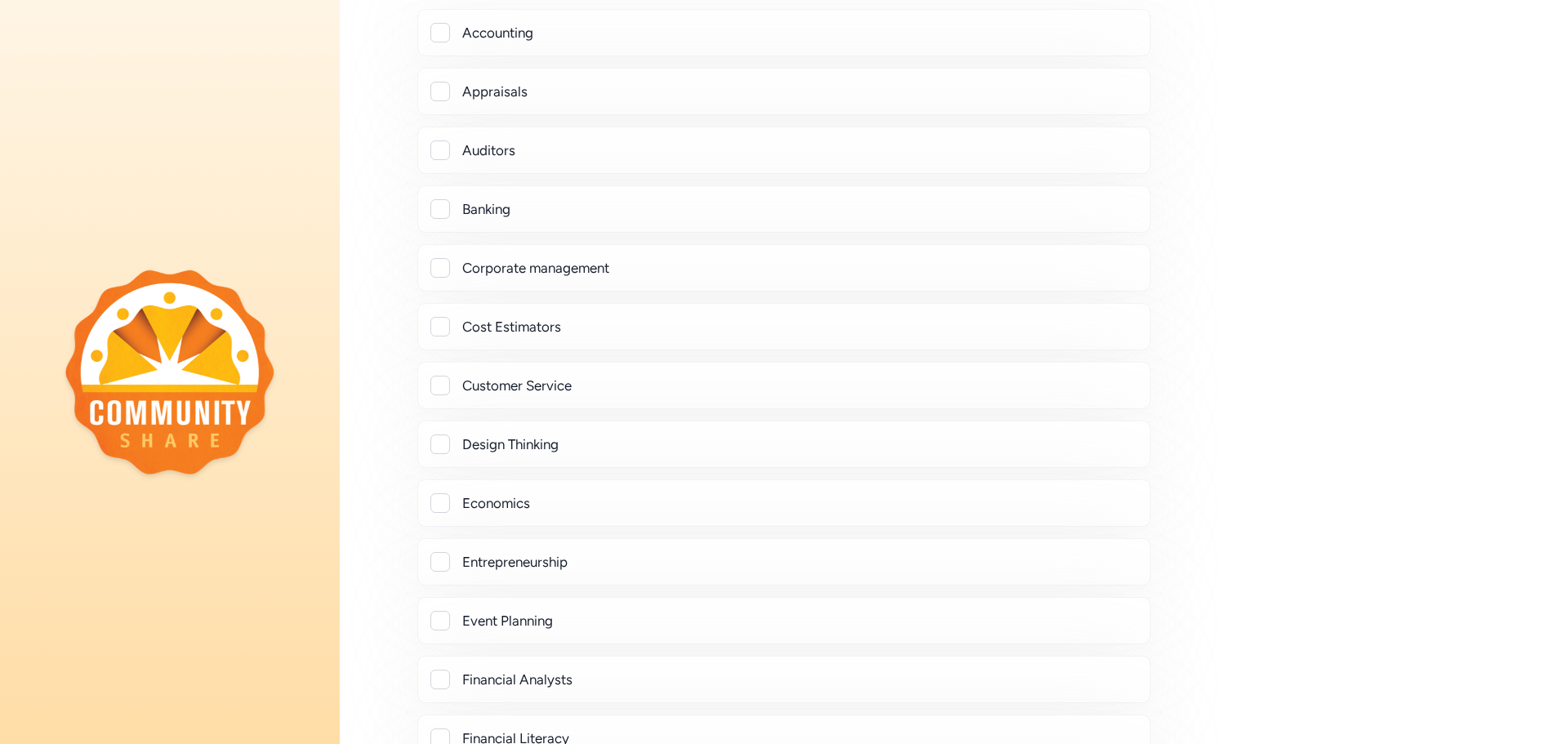
scroll to position [572, 0]
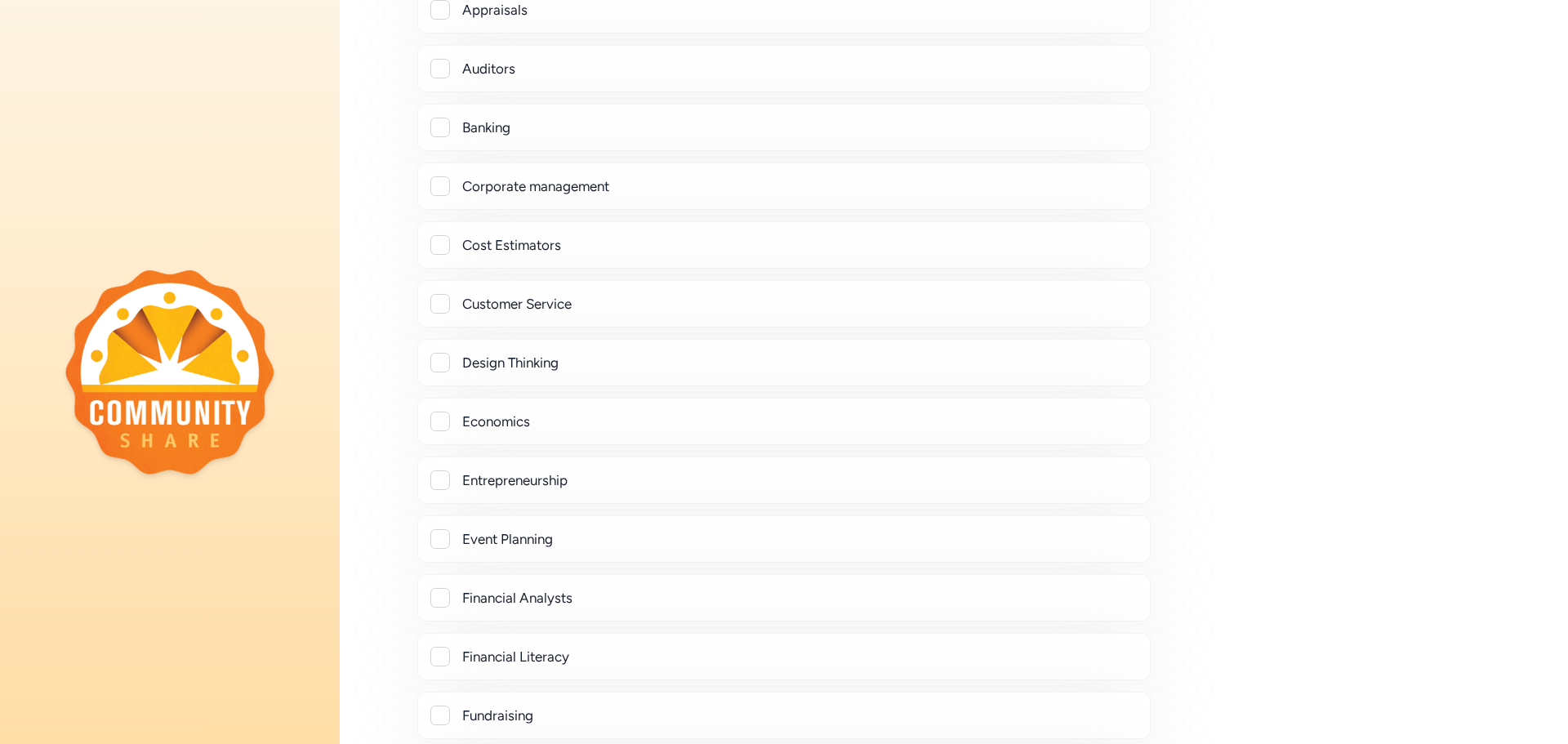
click at [442, 476] on div at bounding box center [440, 479] width 20 height 20
checkbox input "true"
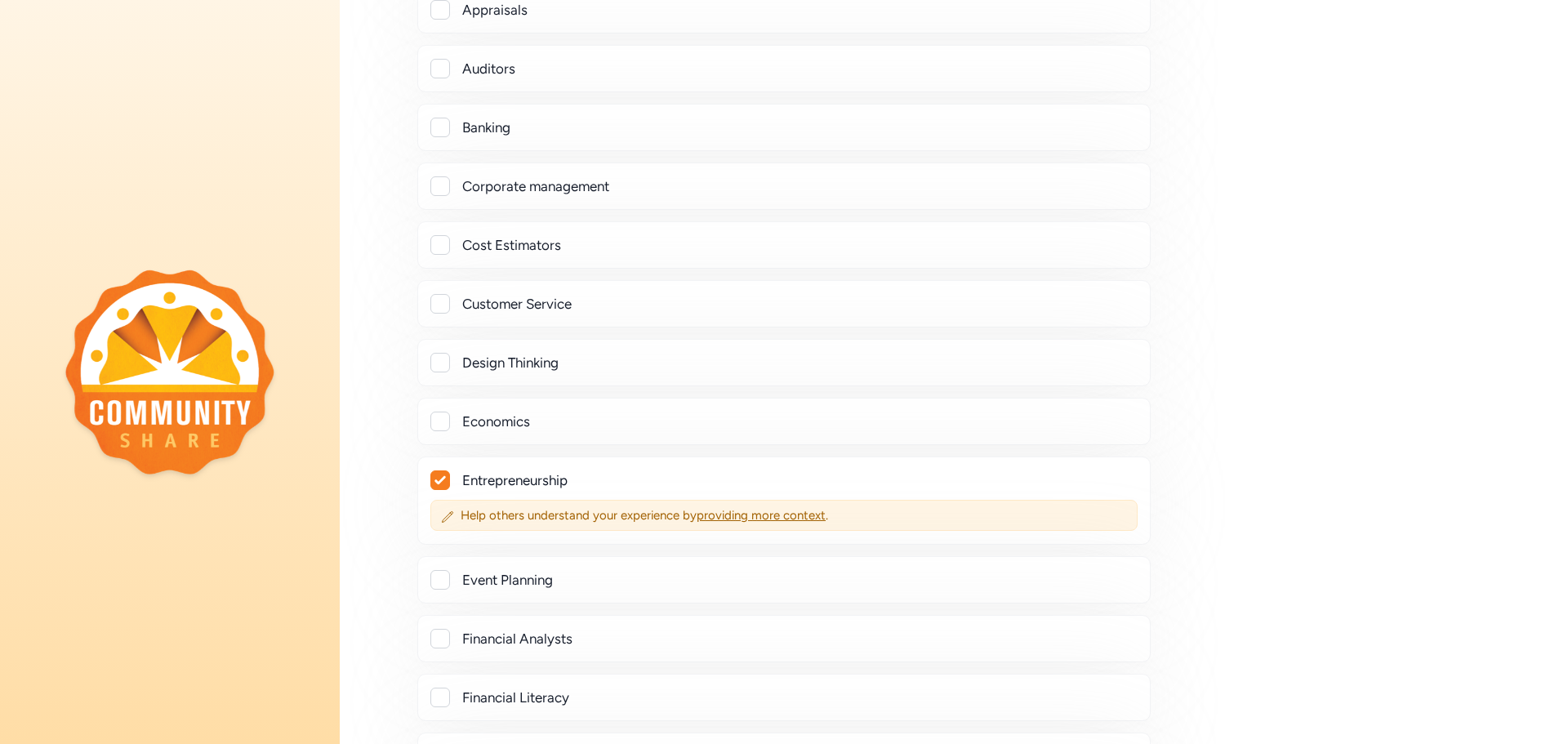
click at [439, 638] on div at bounding box center [440, 638] width 20 height 20
checkbox input "true"
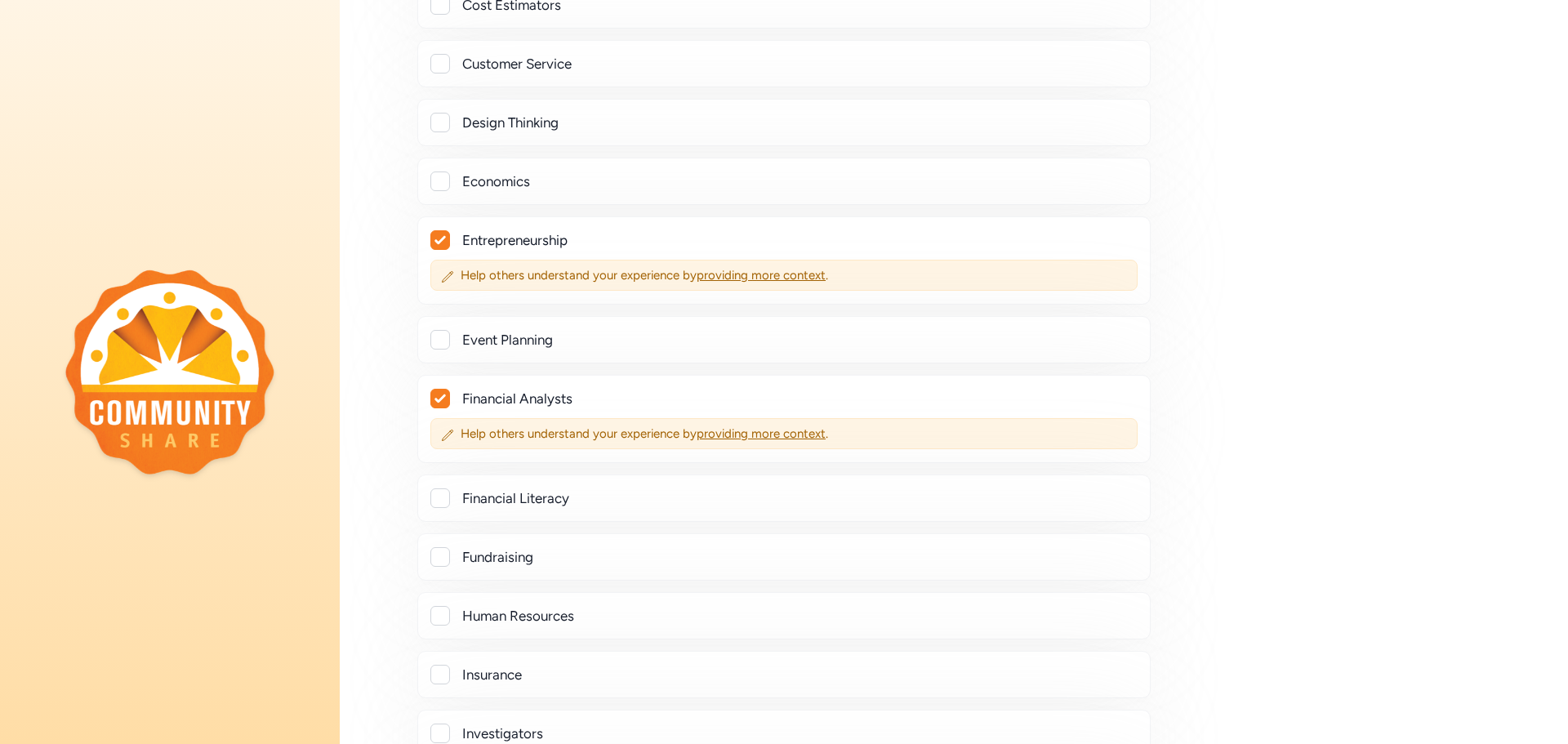
scroll to position [898, 0]
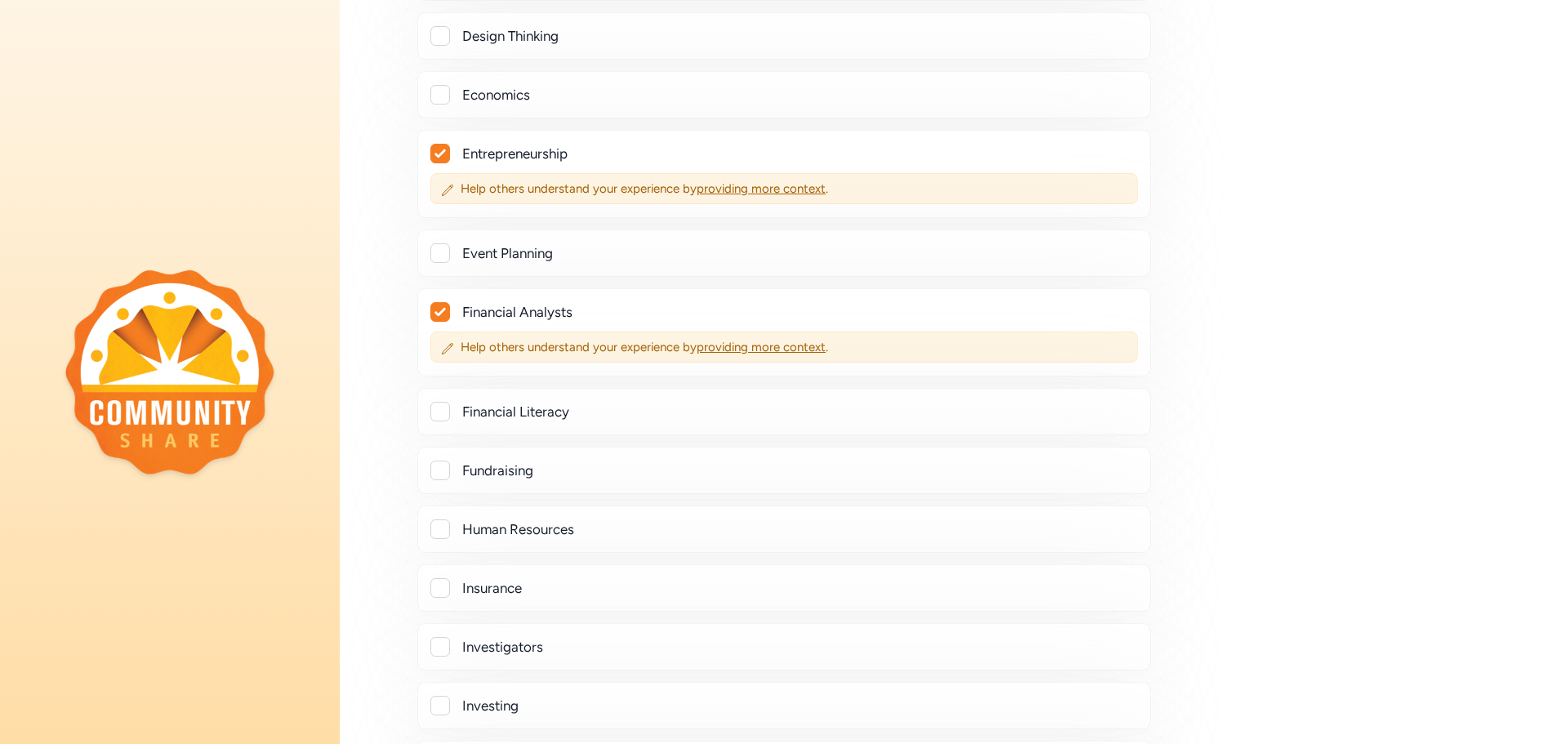
click at [432, 588] on div at bounding box center [440, 588] width 20 height 20
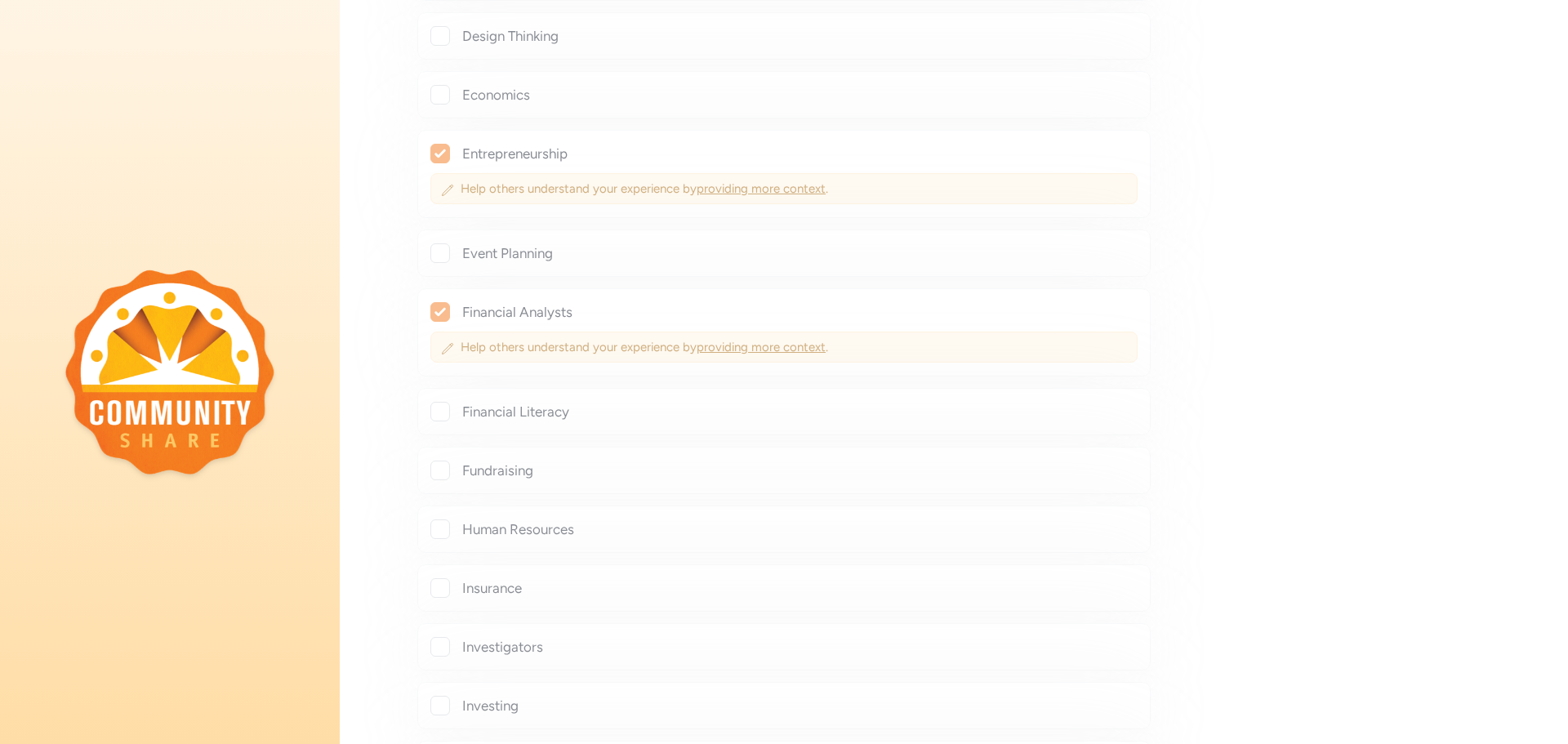
checkbox input "true"
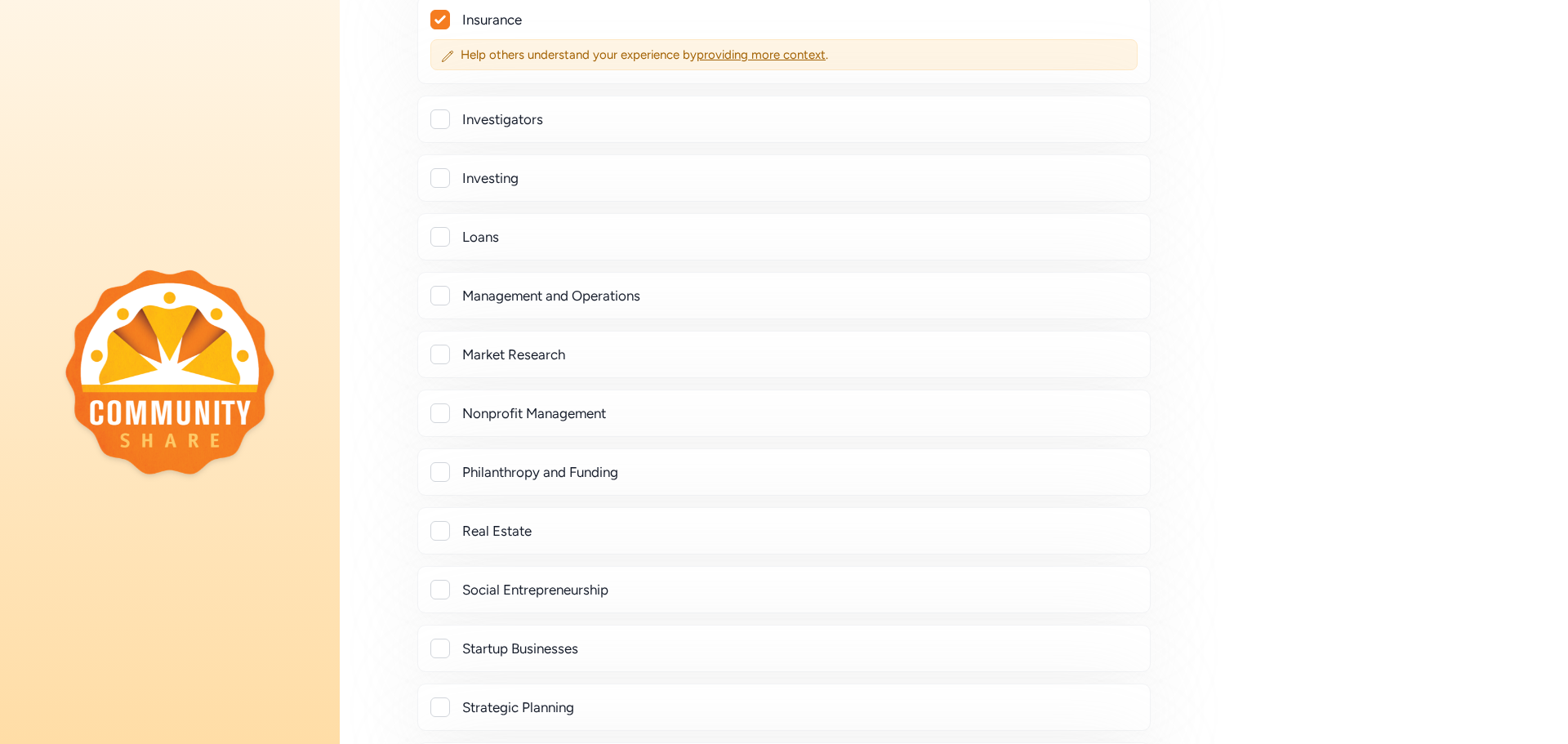
scroll to position [1469, 0]
click at [434, 527] on div at bounding box center [440, 527] width 20 height 20
checkbox input "true"
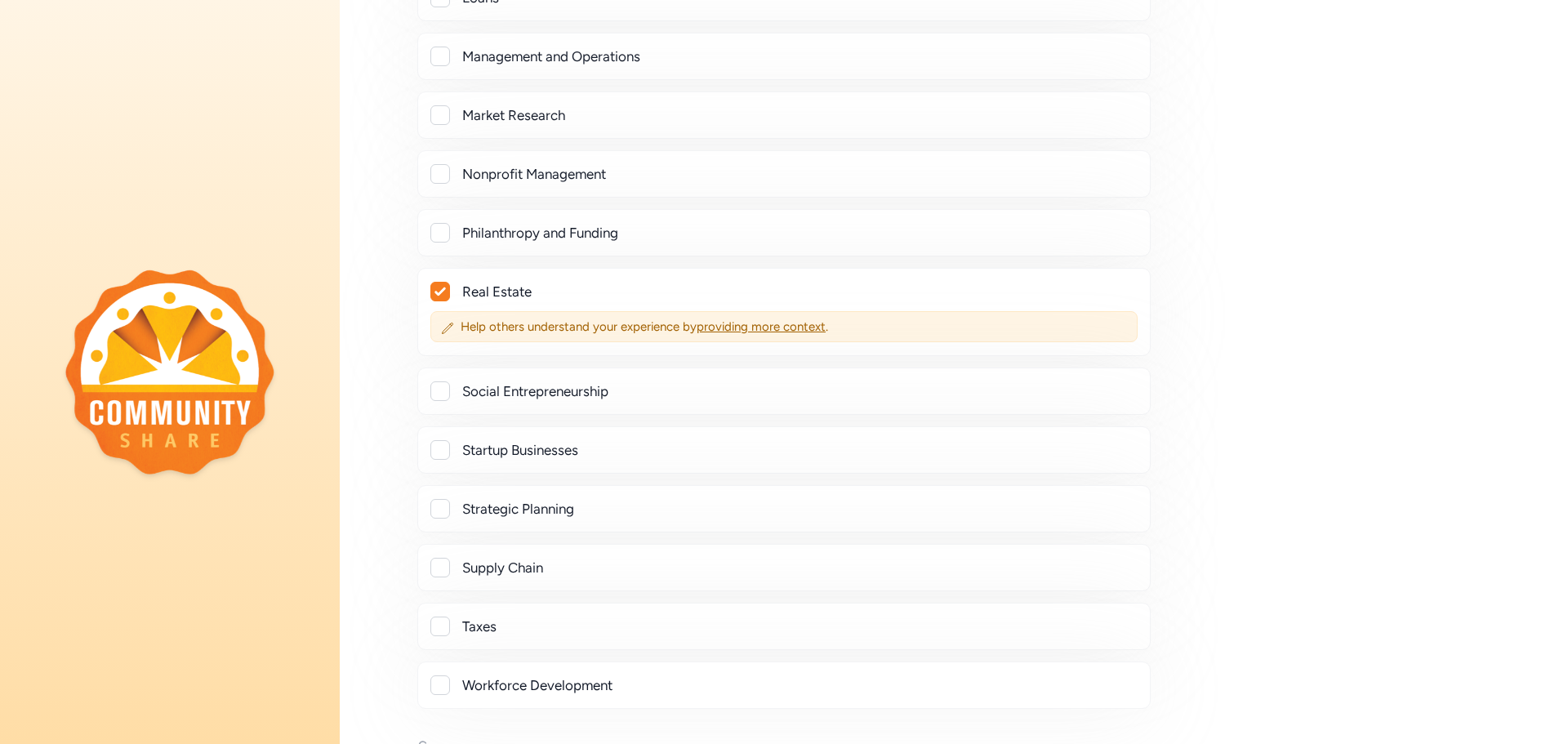
scroll to position [1714, 0]
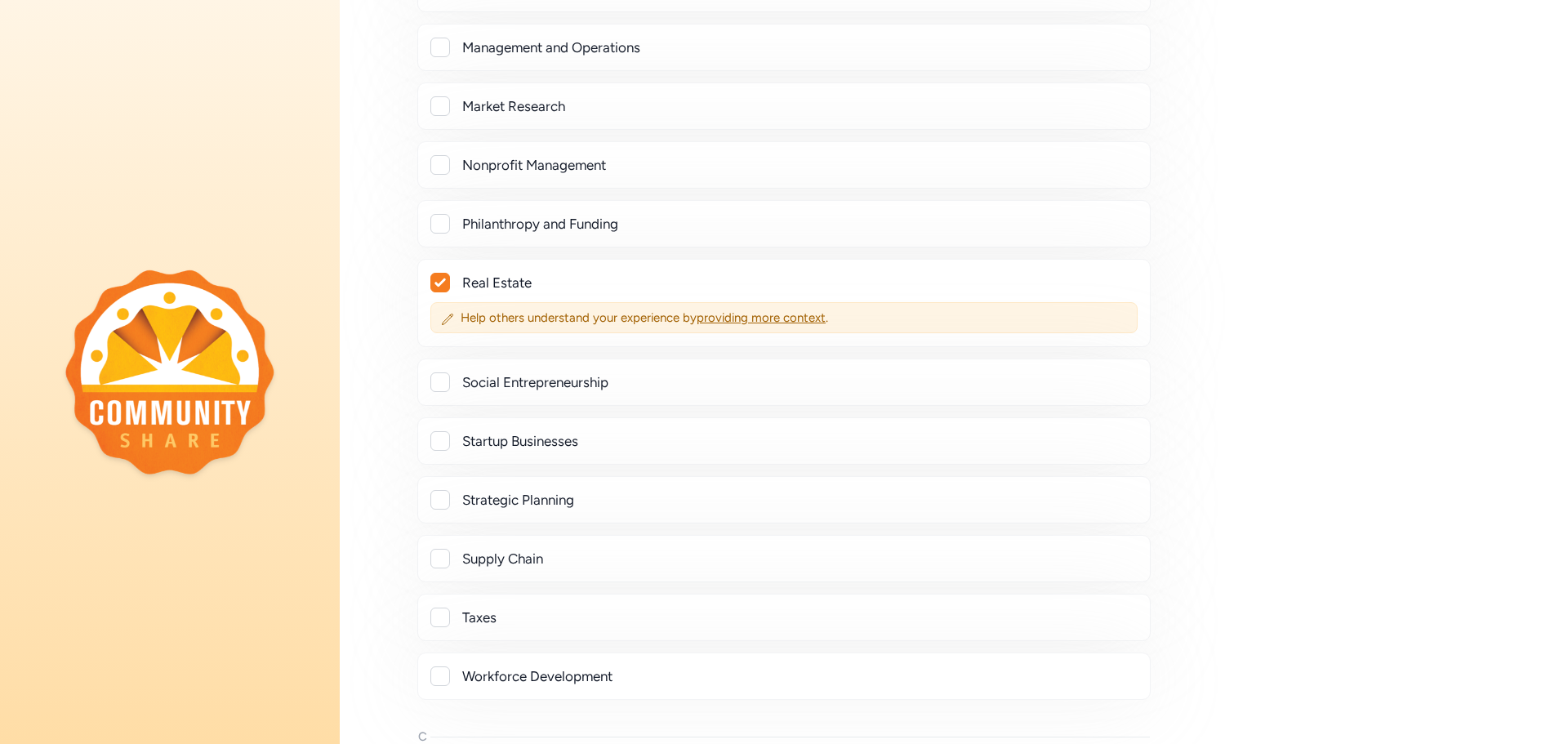
click at [436, 438] on div at bounding box center [440, 441] width 20 height 20
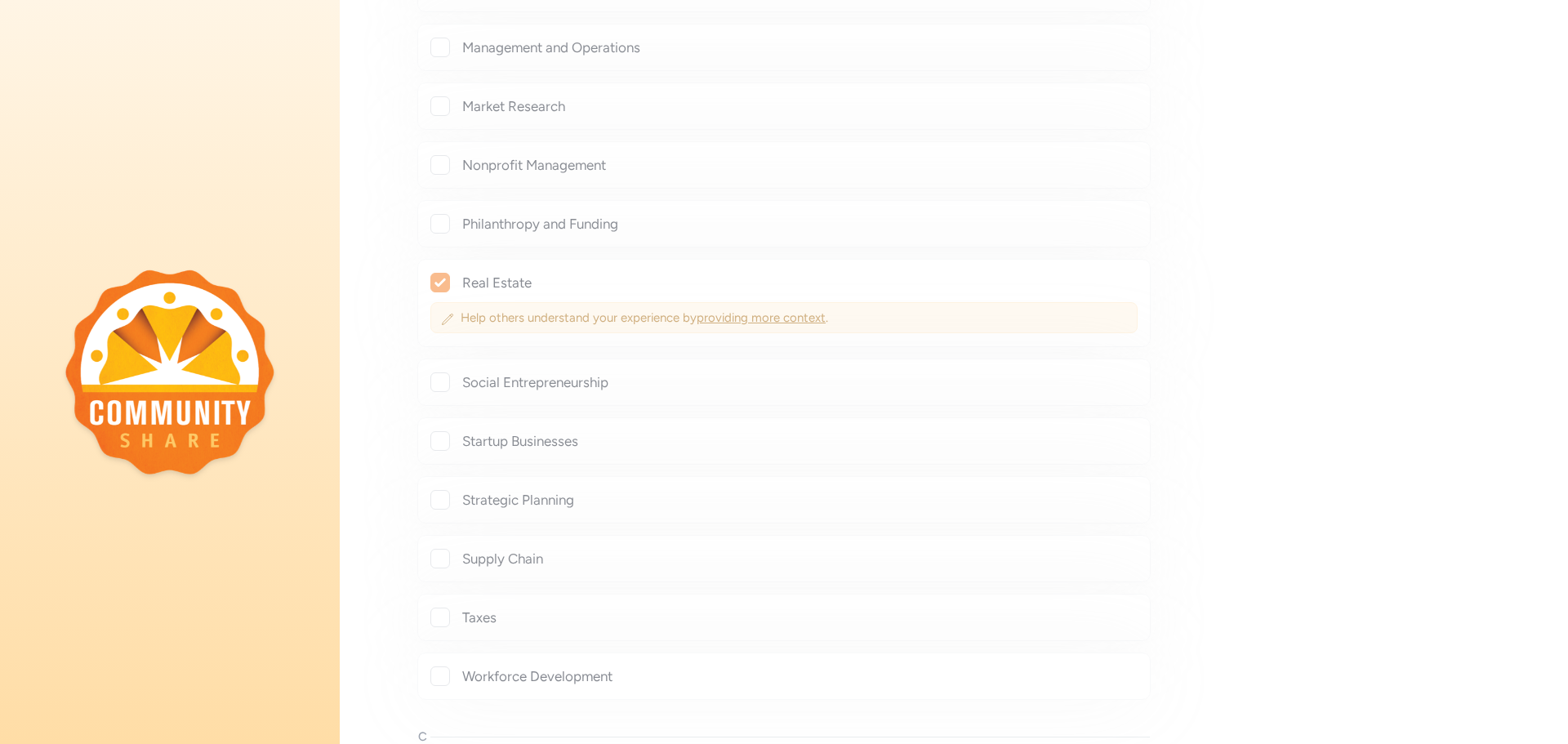
checkbox input "true"
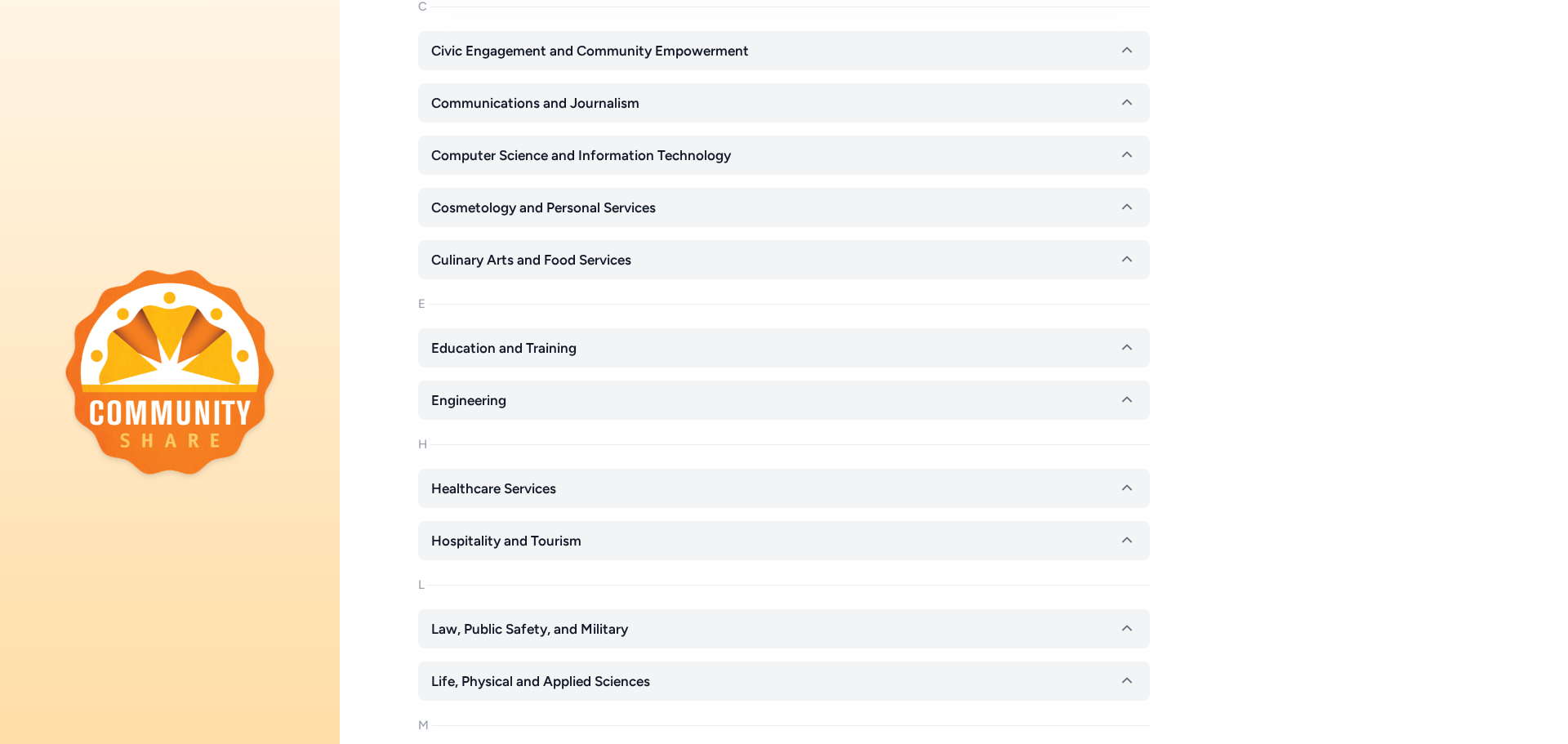
scroll to position [2531, 0]
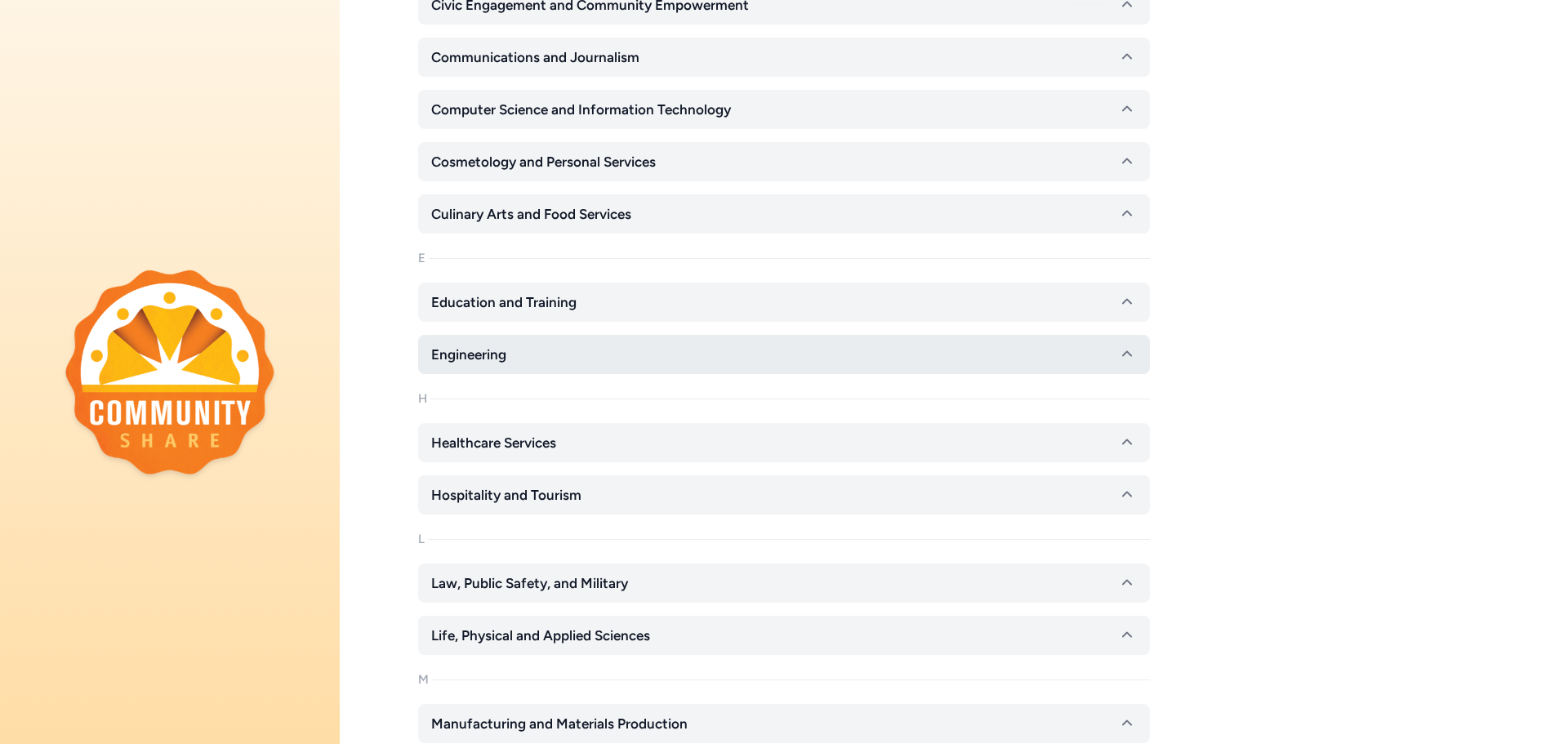
click at [540, 347] on button "Engineering" at bounding box center [784, 355] width 732 height 39
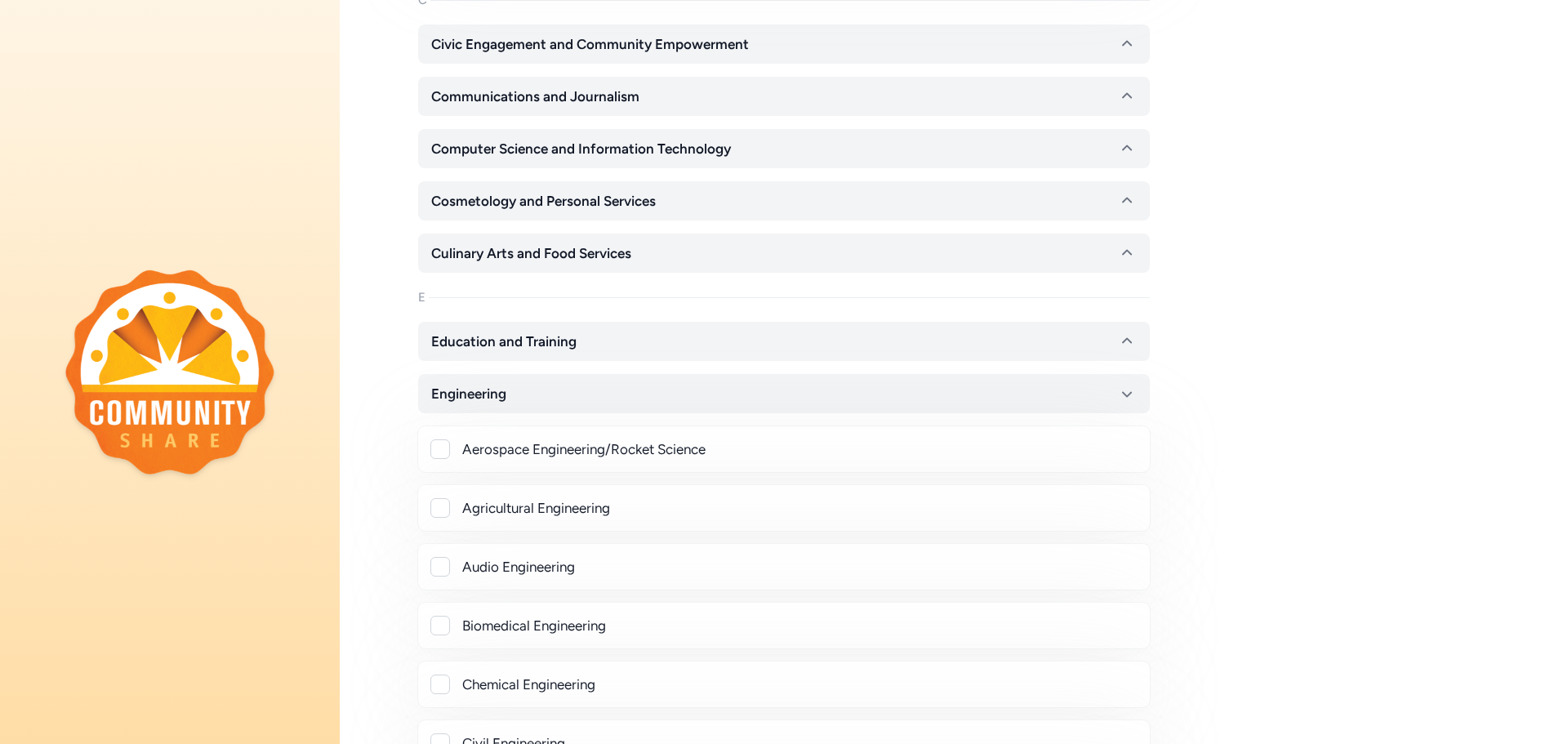
scroll to position [2449, 0]
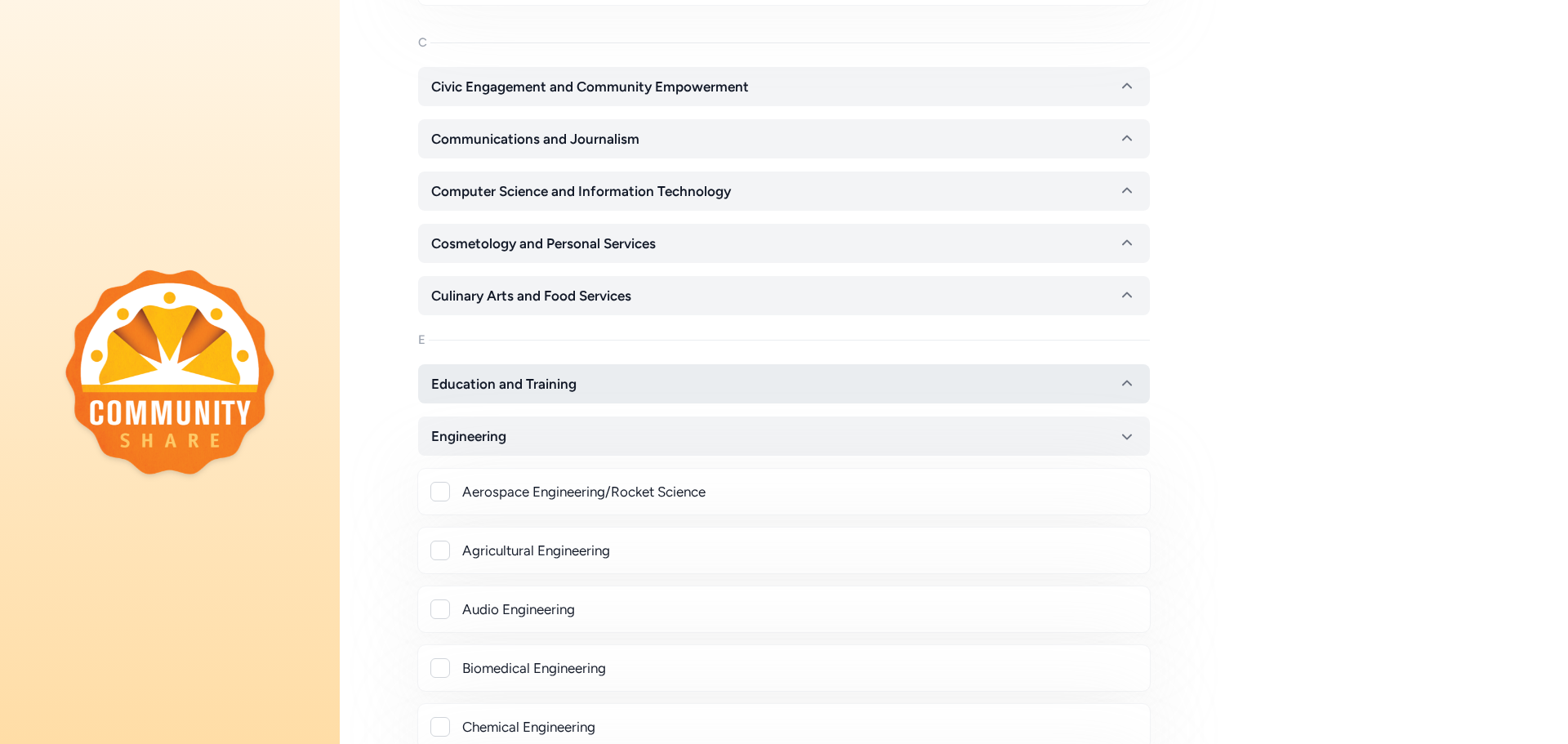
click at [522, 388] on span "Education and Training" at bounding box center [504, 384] width 145 height 20
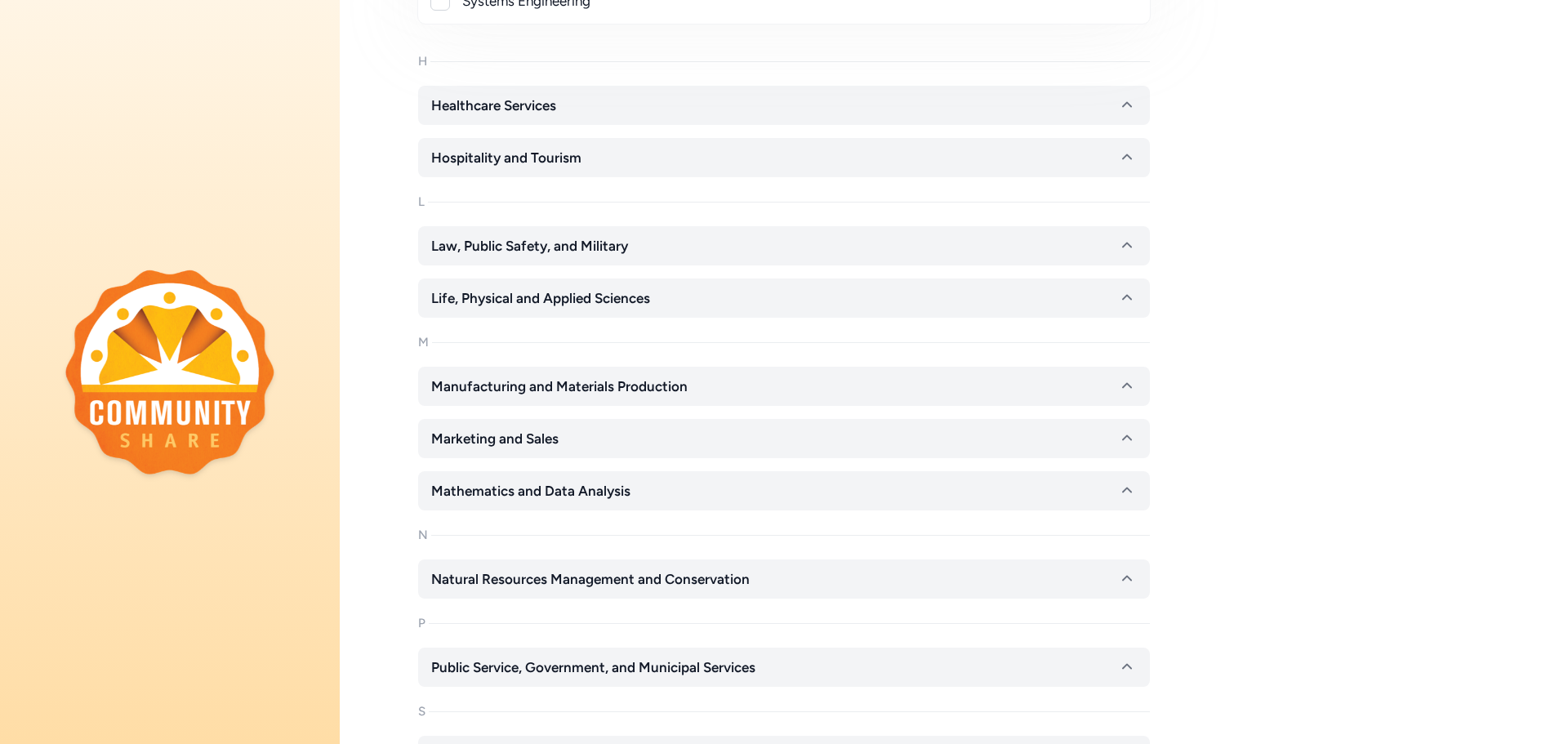
scroll to position [5551, 0]
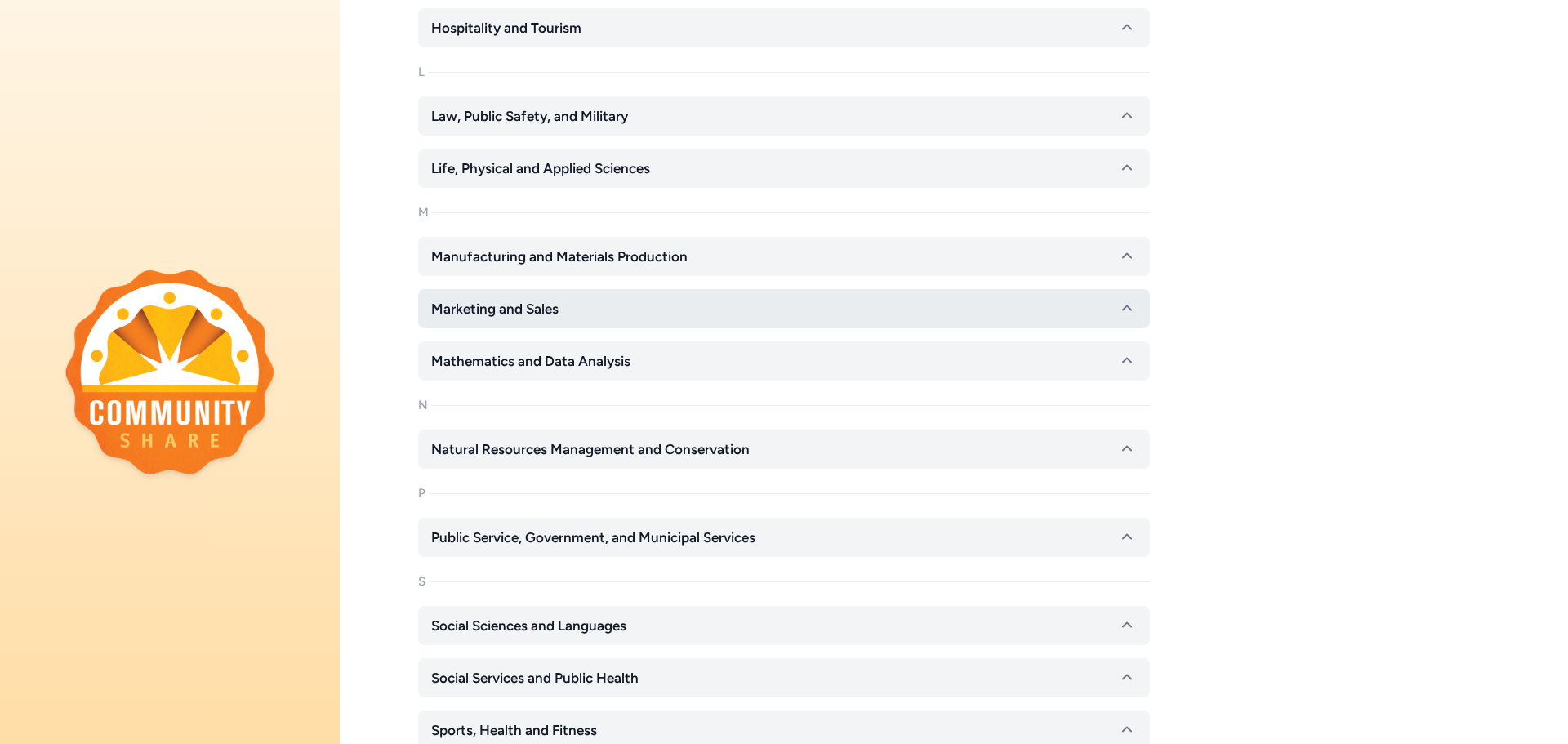
click at [578, 301] on button "Marketing and Sales" at bounding box center [784, 309] width 732 height 39
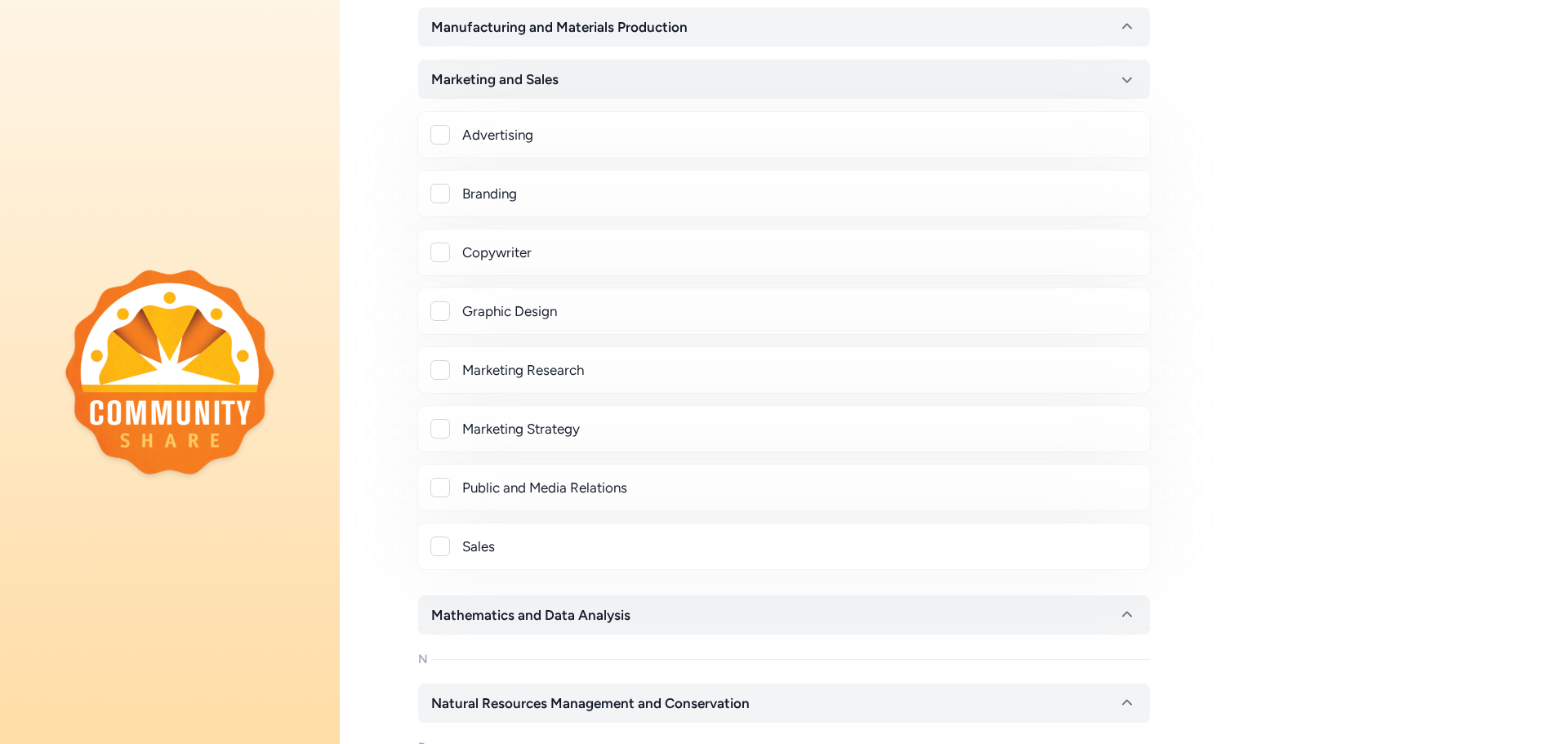
scroll to position [5797, 0]
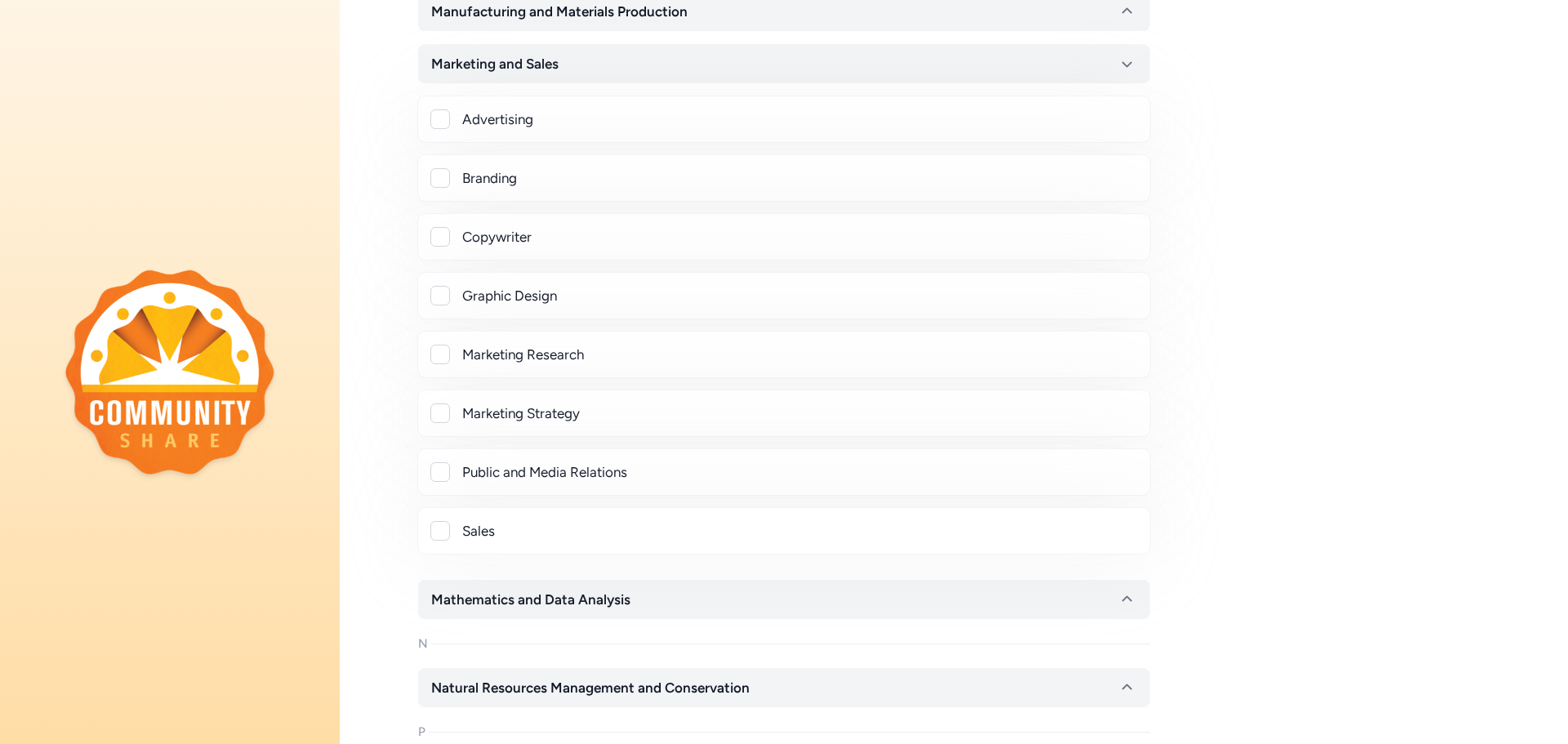
click at [451, 526] on div "Sales" at bounding box center [784, 531] width 706 height 20
click at [445, 533] on div at bounding box center [440, 531] width 20 height 20
checkbox input "true"
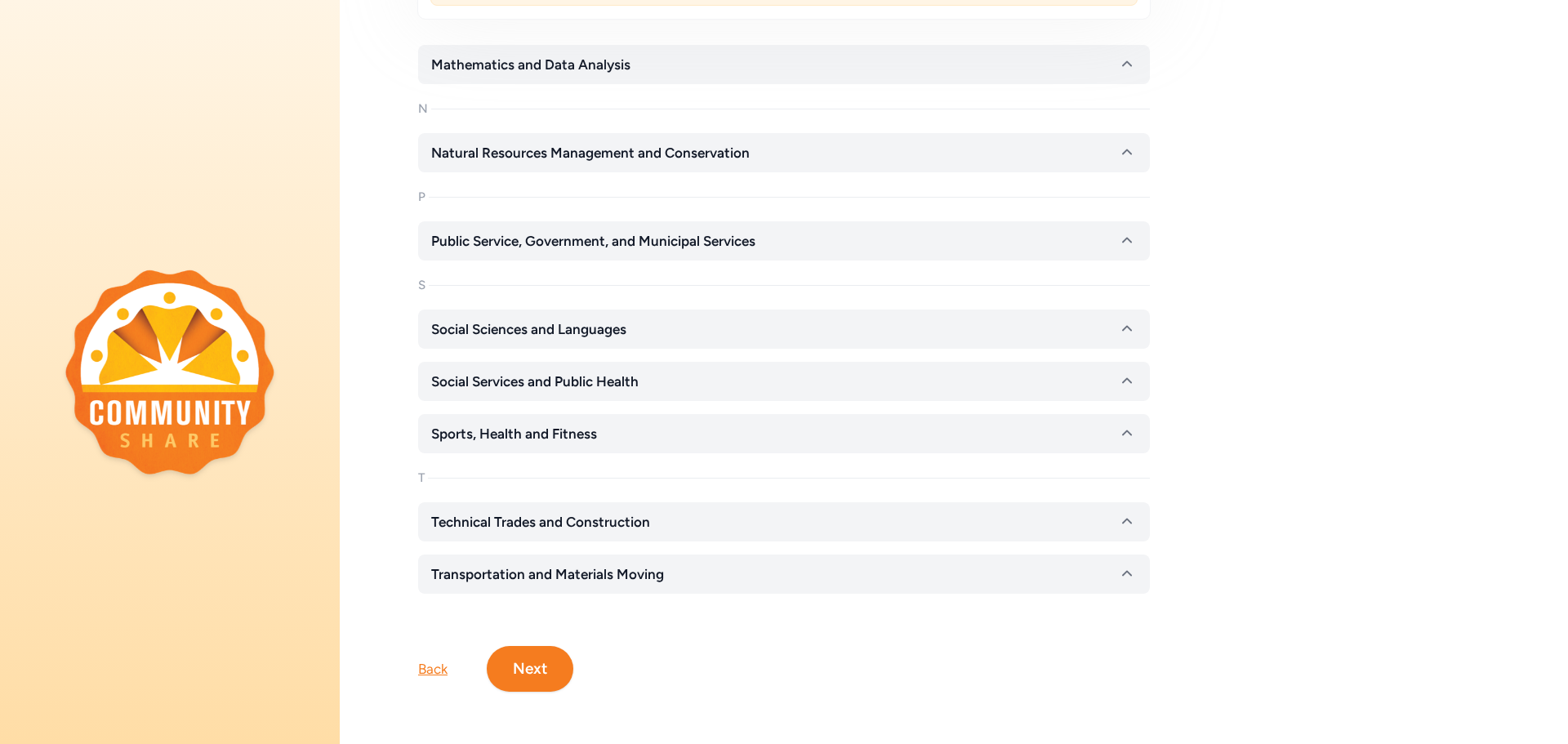
scroll to position [6384, 0]
click at [561, 425] on span "Sports, Health and Fitness" at bounding box center [514, 433] width 166 height 20
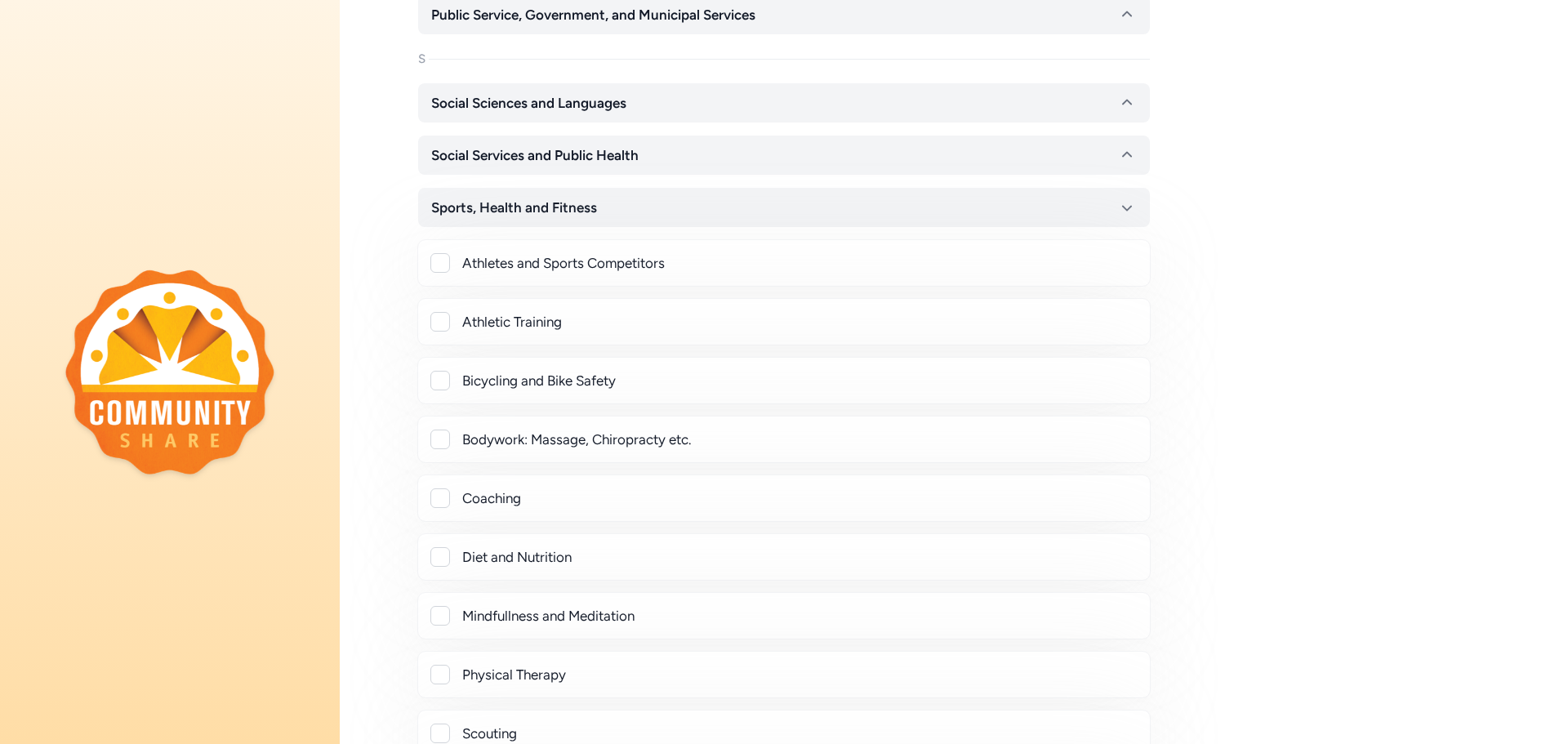
scroll to position [6629, 0]
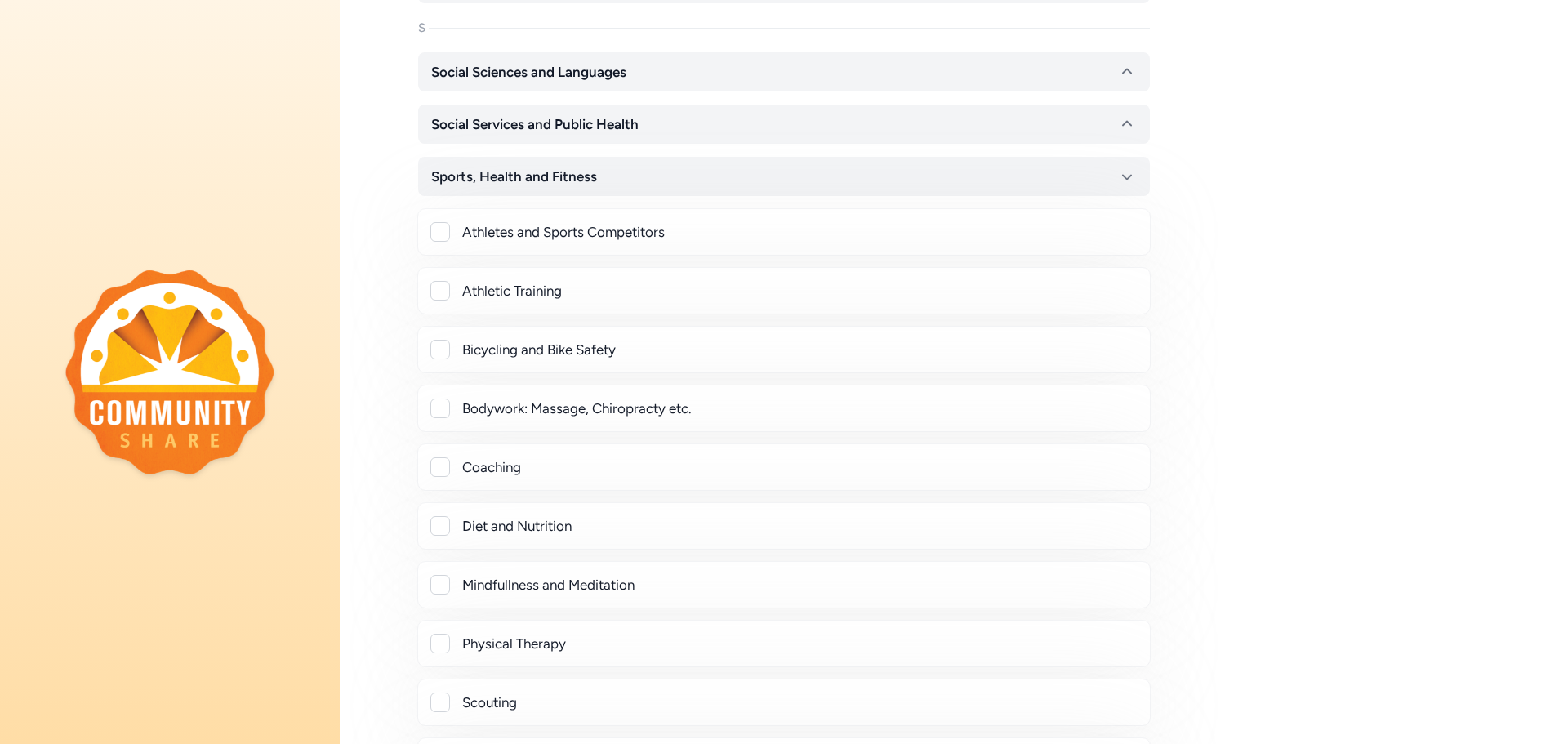
click at [447, 471] on div at bounding box center [440, 467] width 20 height 20
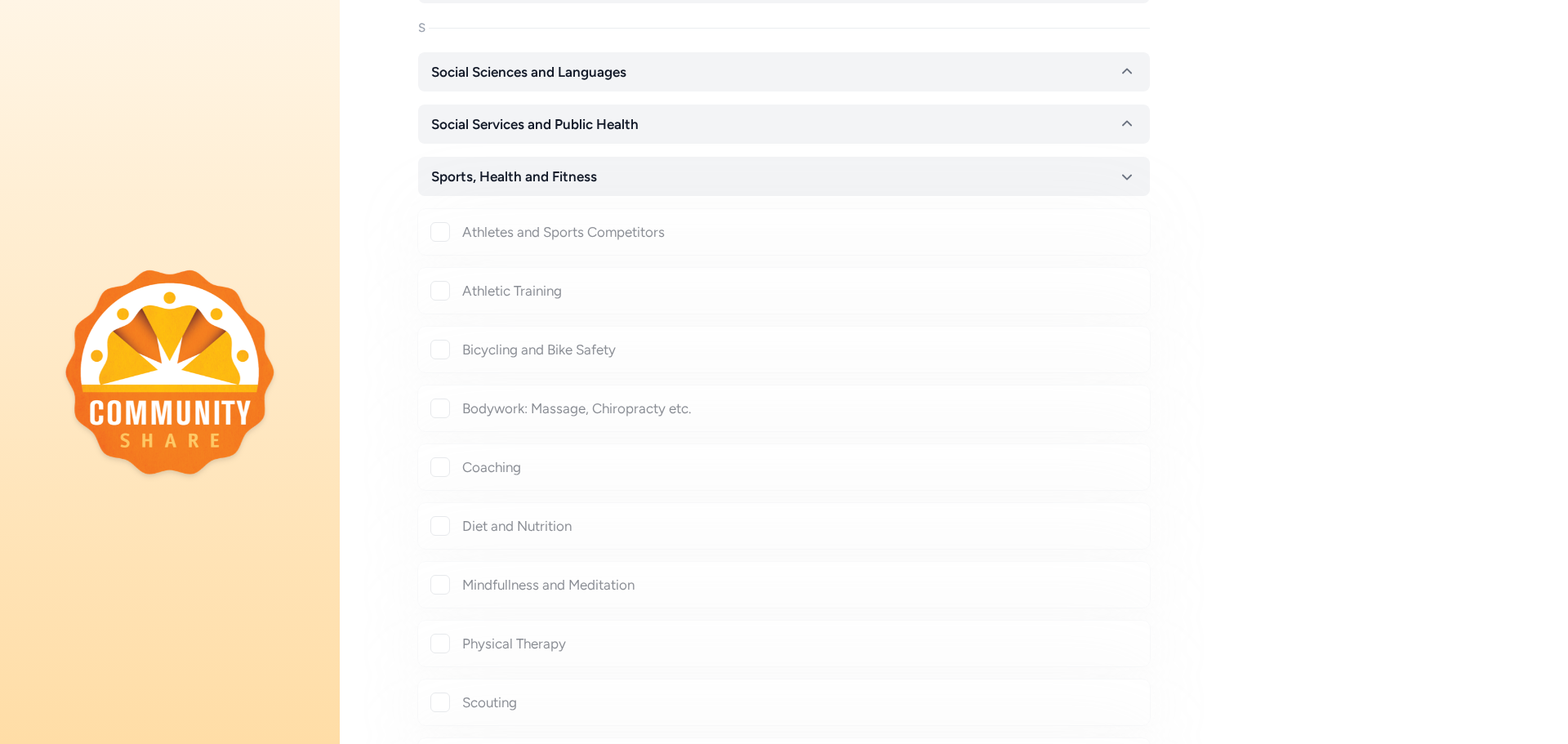
checkbox input "true"
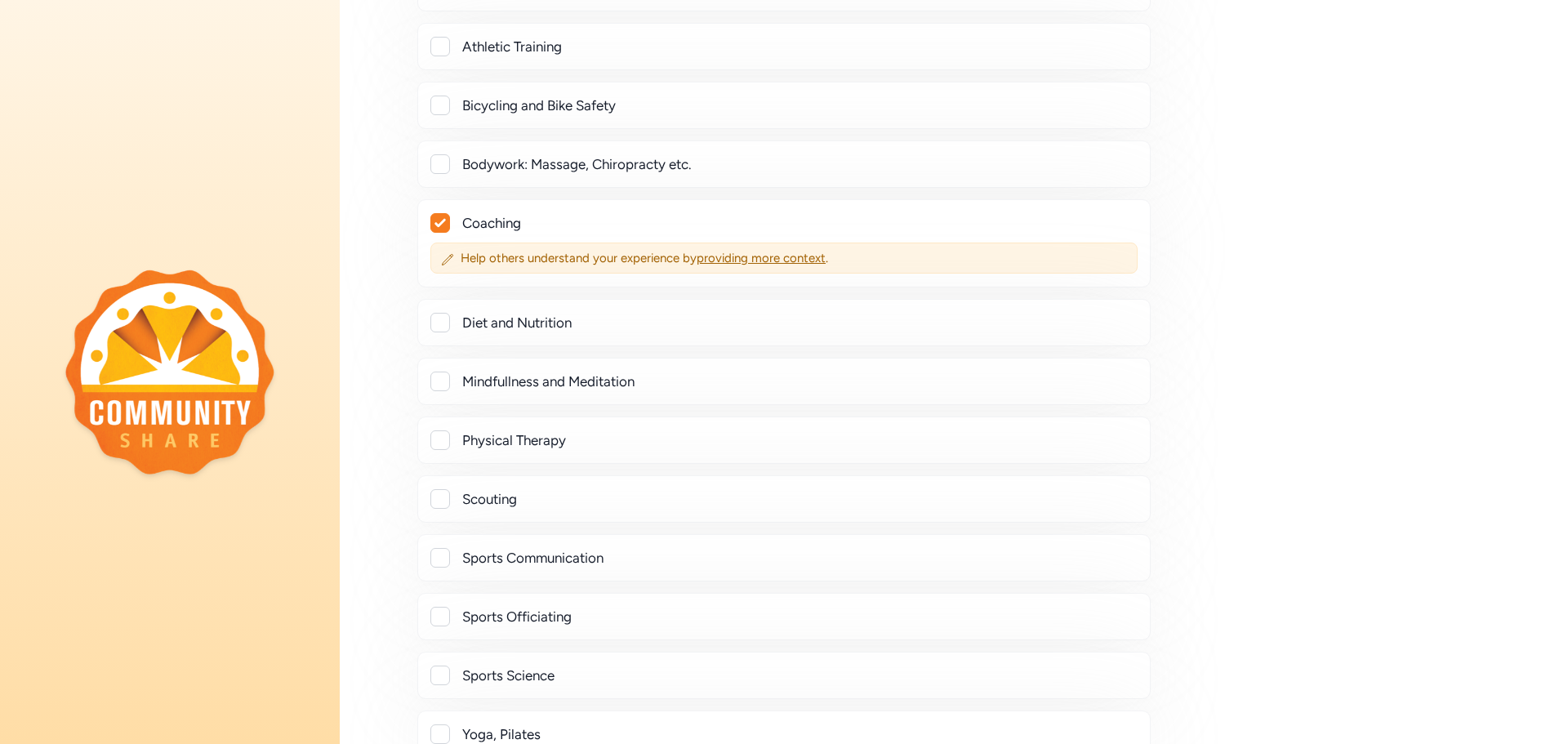
scroll to position [6955, 0]
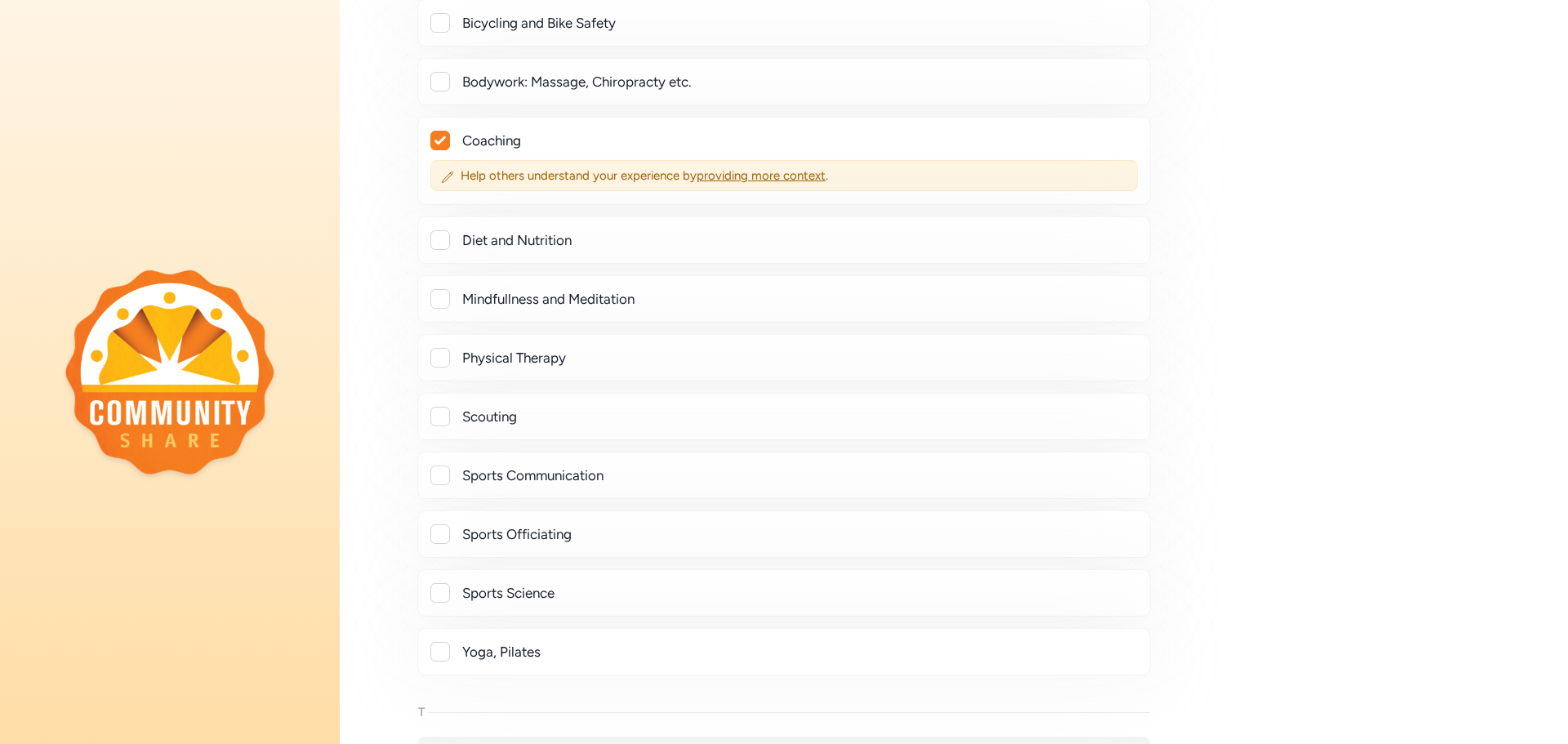
click at [436, 478] on div at bounding box center [440, 474] width 20 height 20
checkbox input "true"
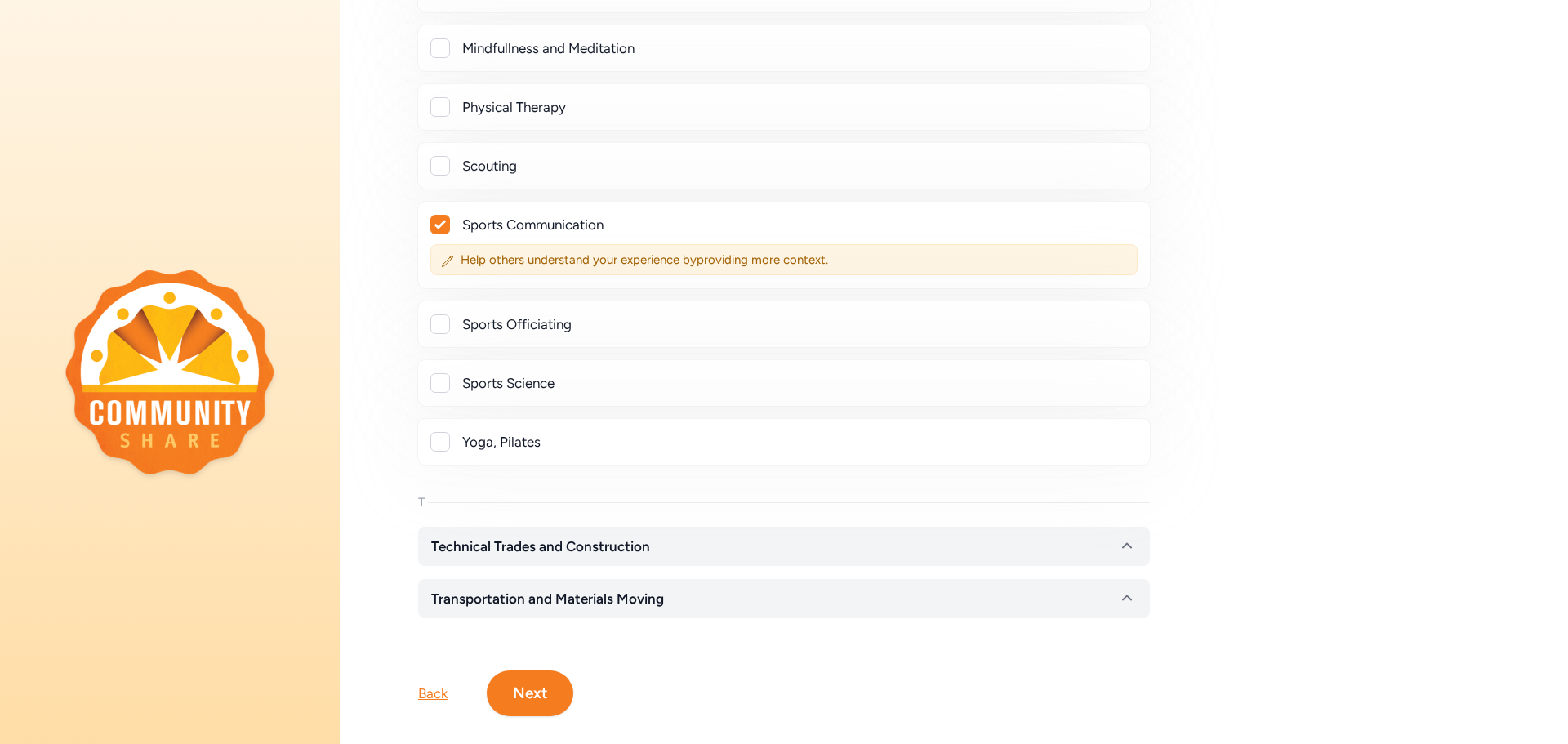
scroll to position [7243, 0]
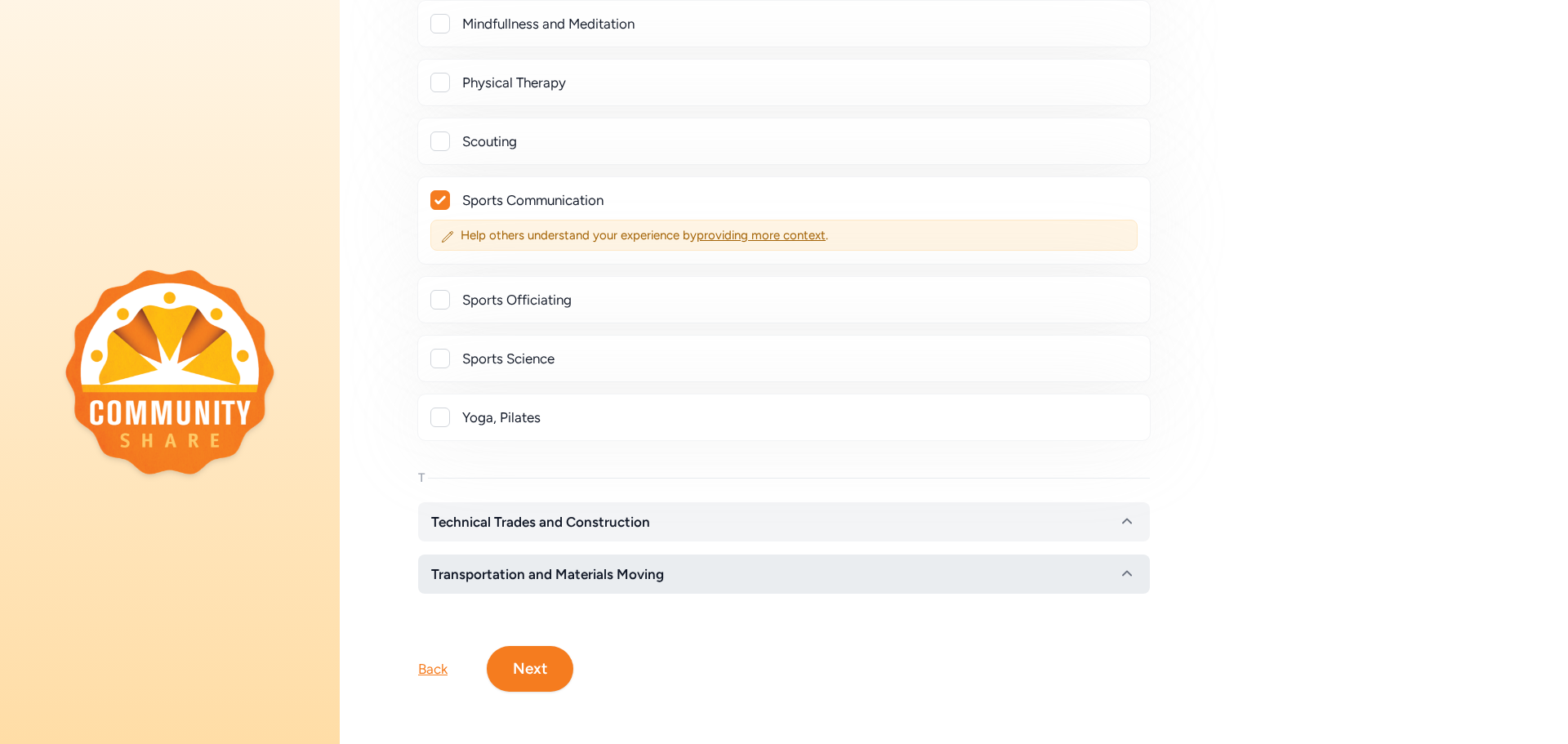
click at [524, 564] on span "Transportation and Materials Moving" at bounding box center [548, 574] width 233 height 20
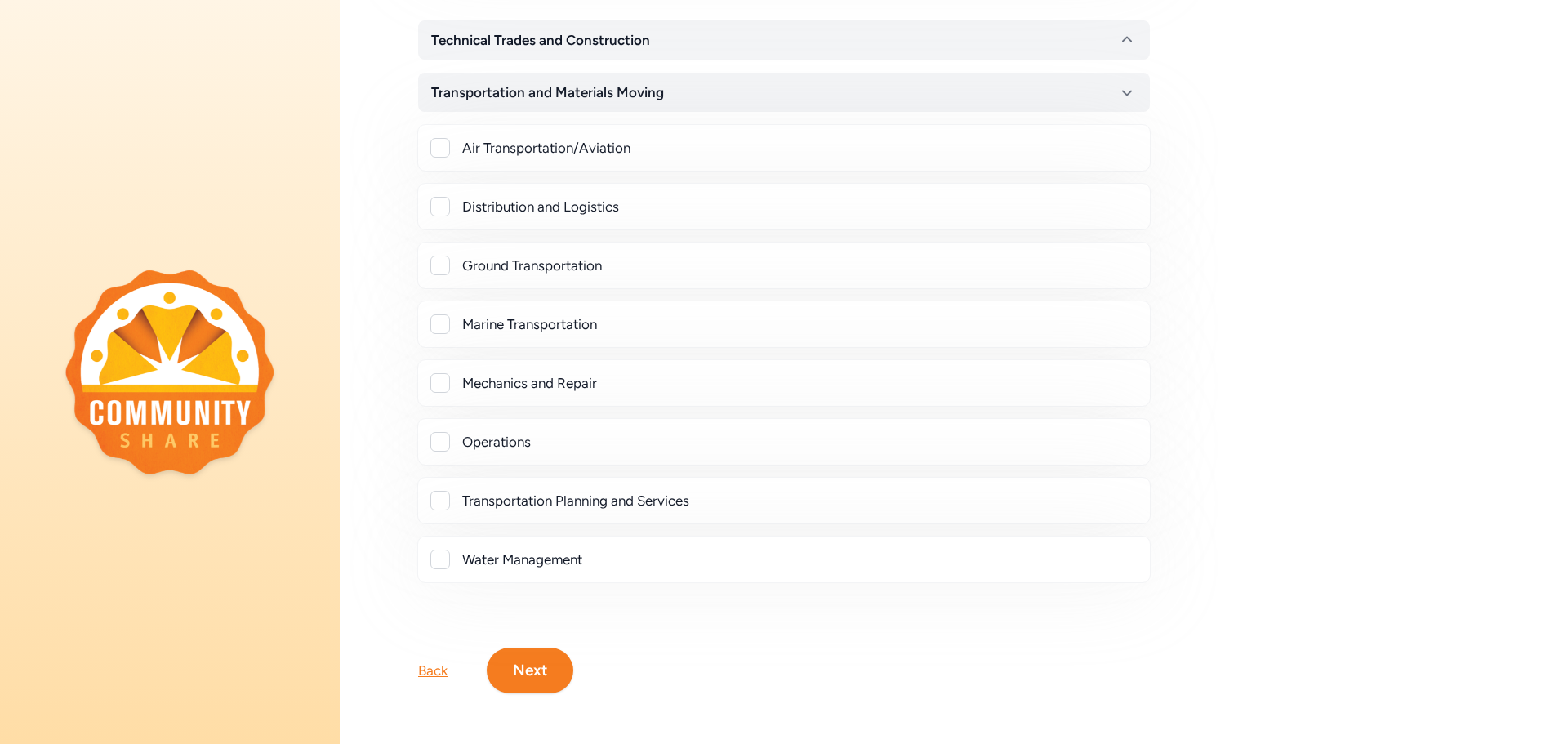
scroll to position [7726, 0]
click at [550, 666] on button "Next" at bounding box center [530, 668] width 86 height 46
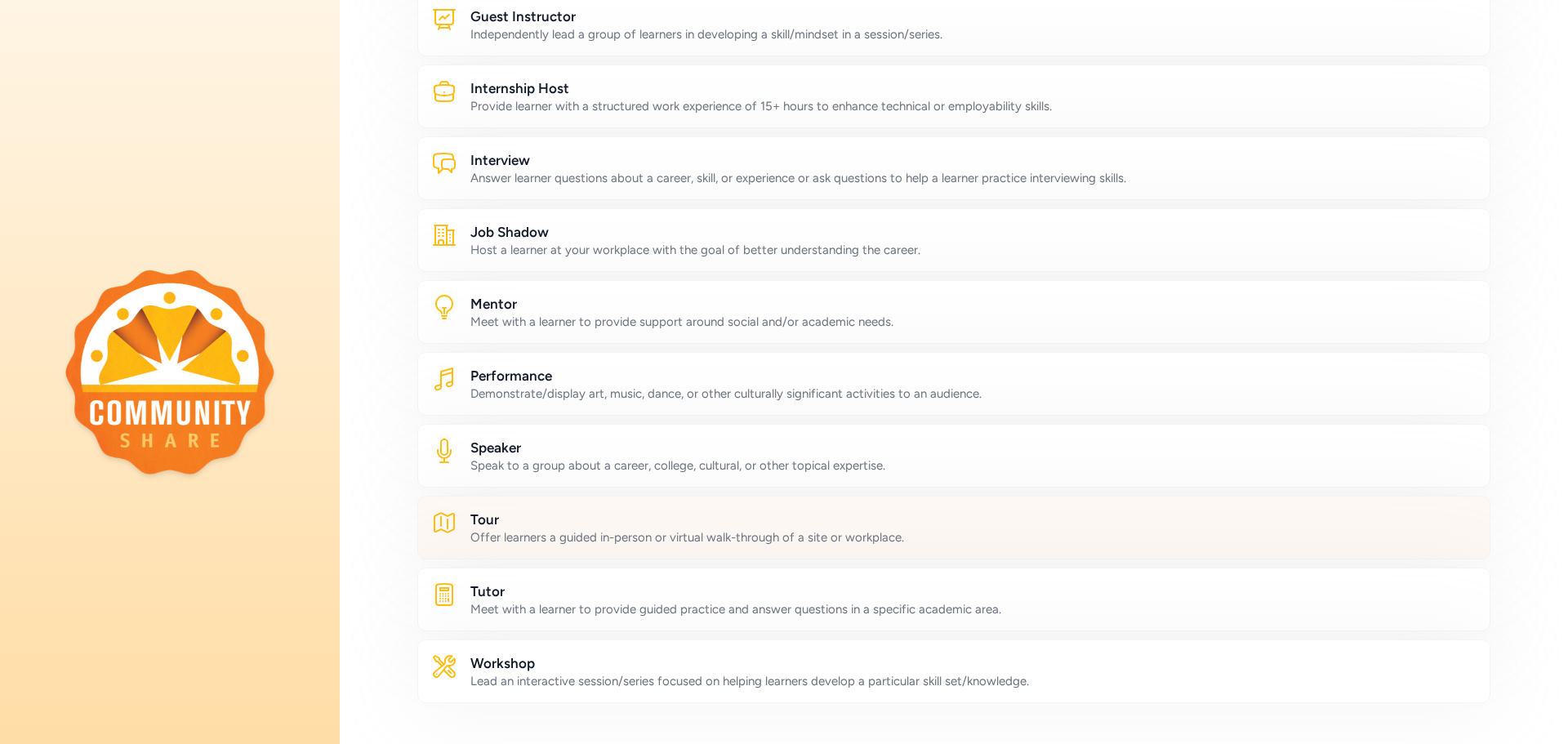
scroll to position [643, 0]
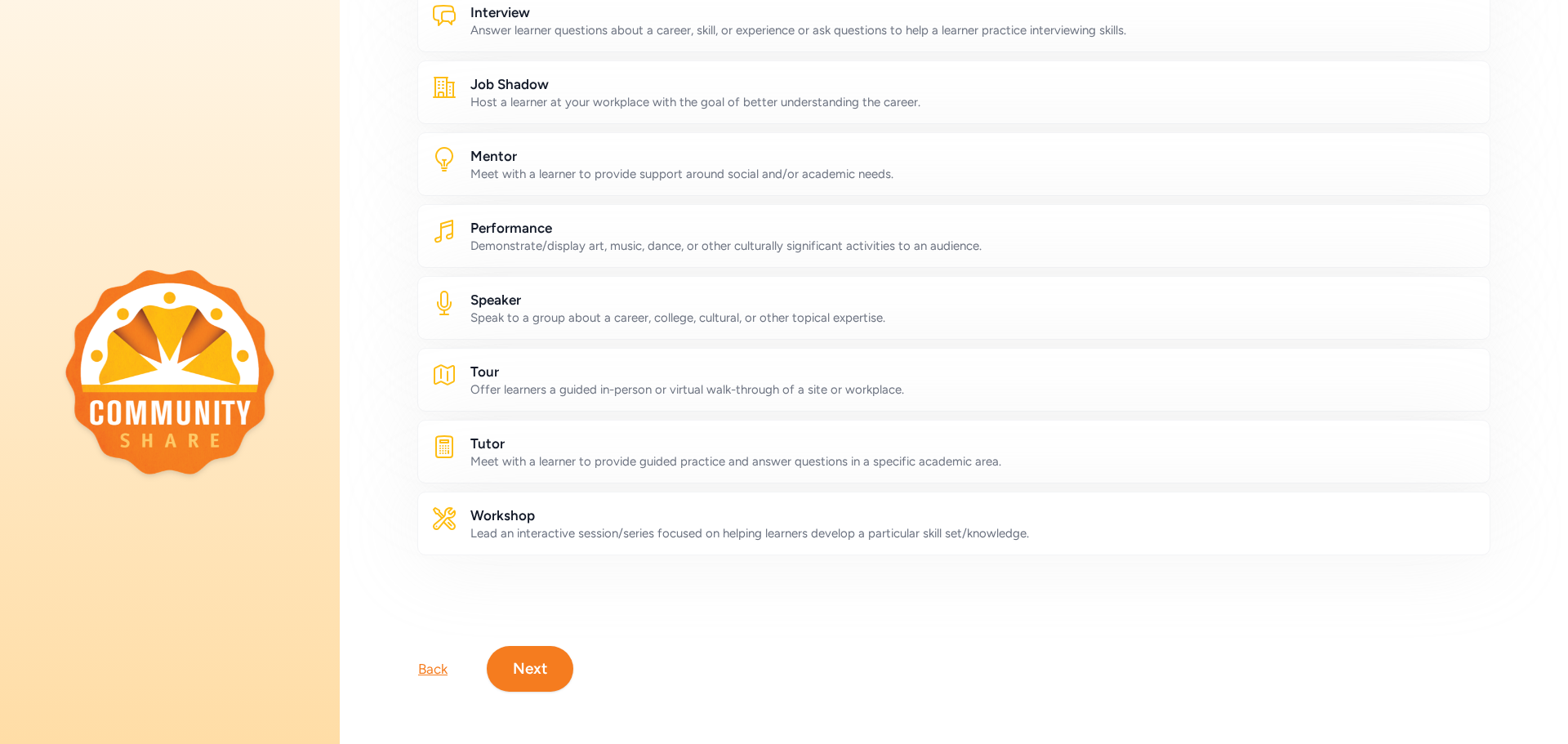
click at [506, 661] on button "Next" at bounding box center [530, 668] width 86 height 46
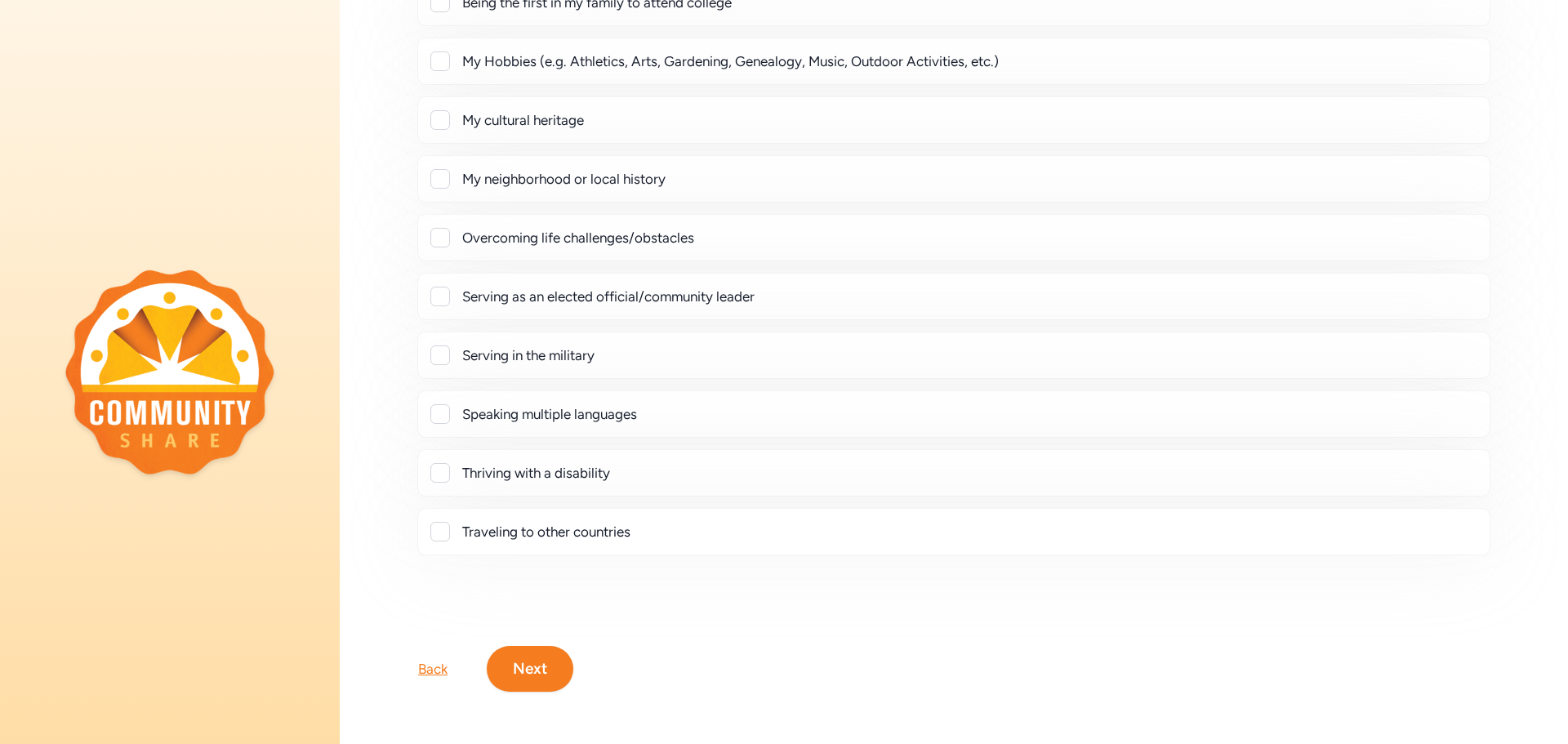
scroll to position [209, 0]
click at [540, 674] on button "Next" at bounding box center [530, 668] width 86 height 46
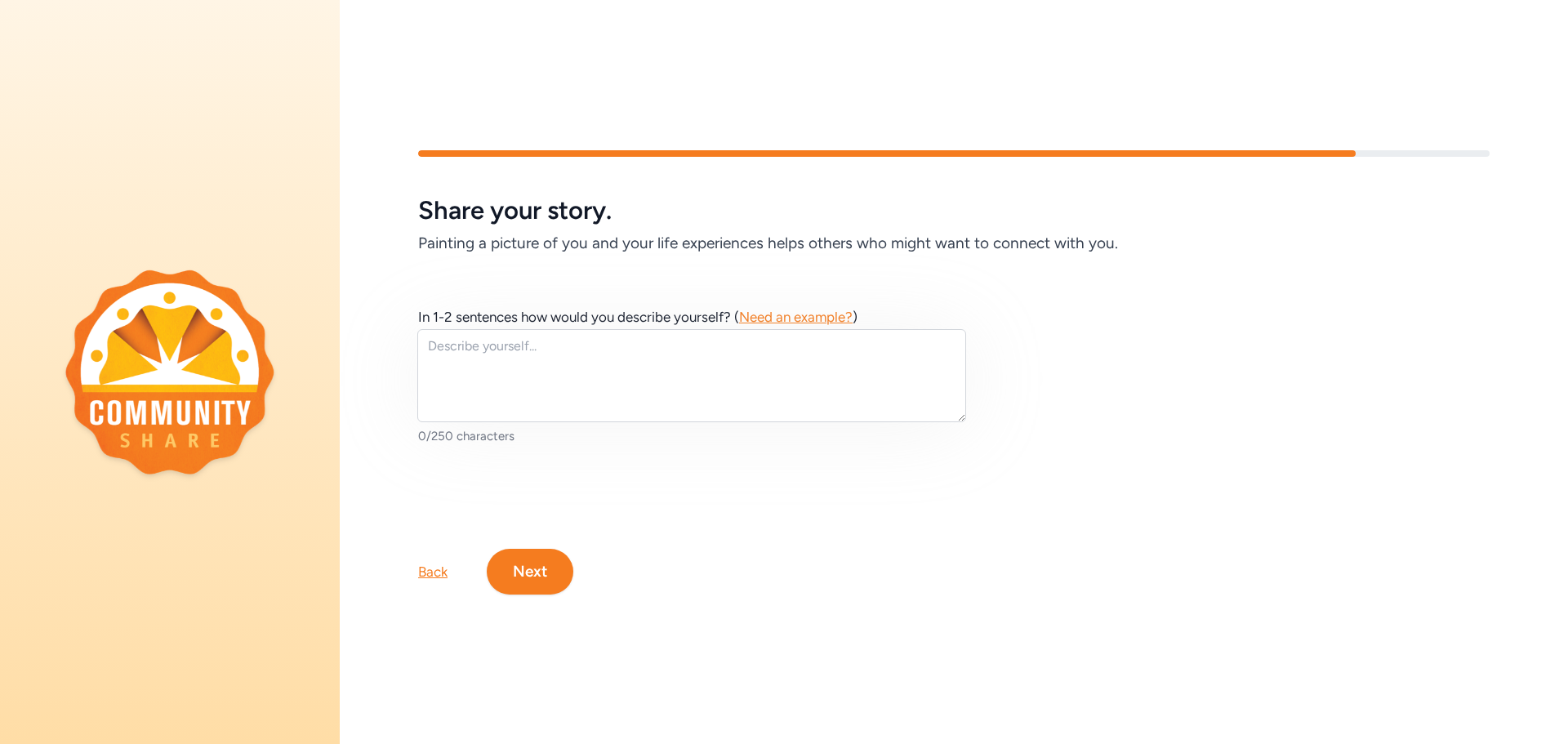
click at [549, 560] on button "Next" at bounding box center [530, 571] width 86 height 46
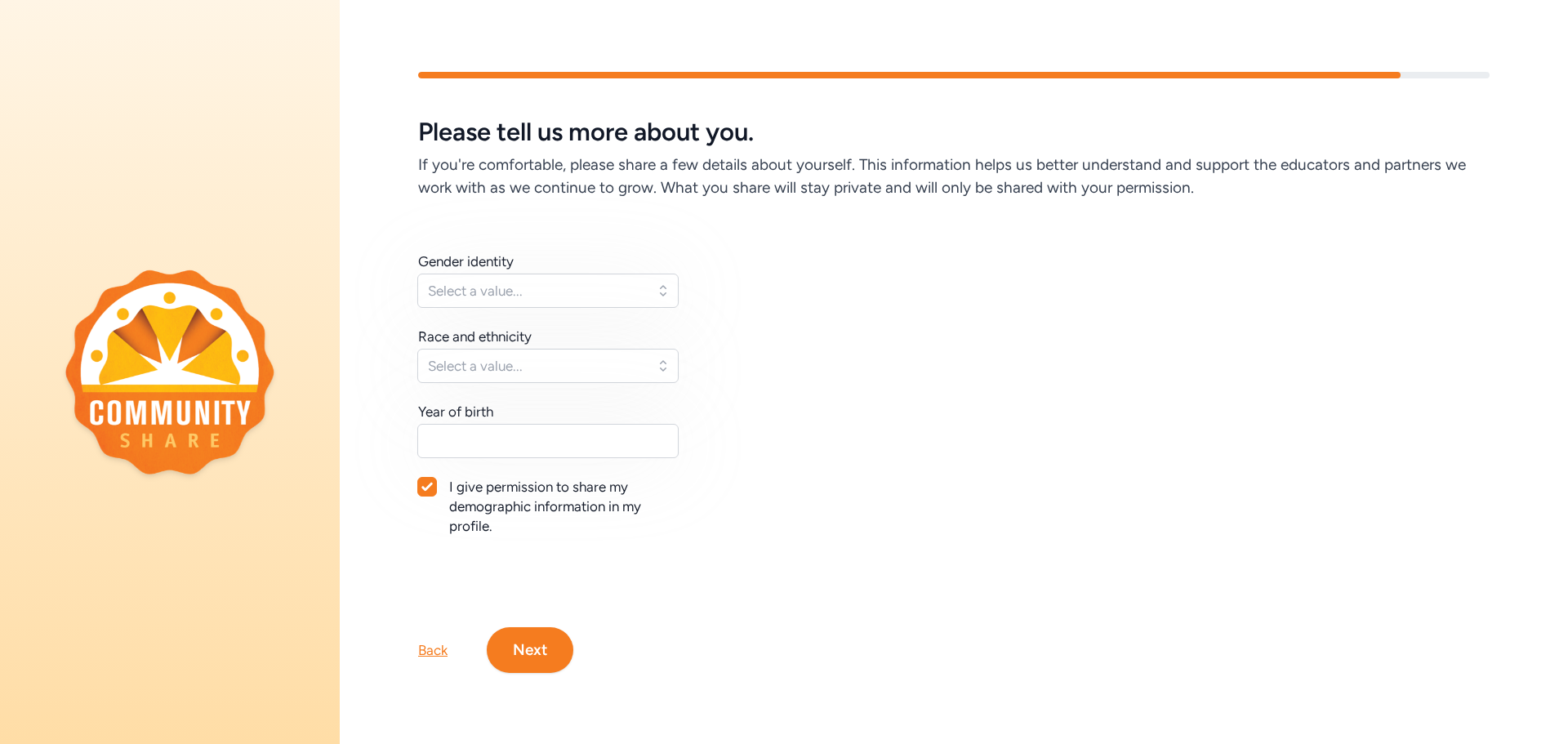
click at [547, 620] on div "Back Next" at bounding box center [954, 623] width 1228 height 98
click at [540, 649] on button "Next" at bounding box center [530, 649] width 86 height 46
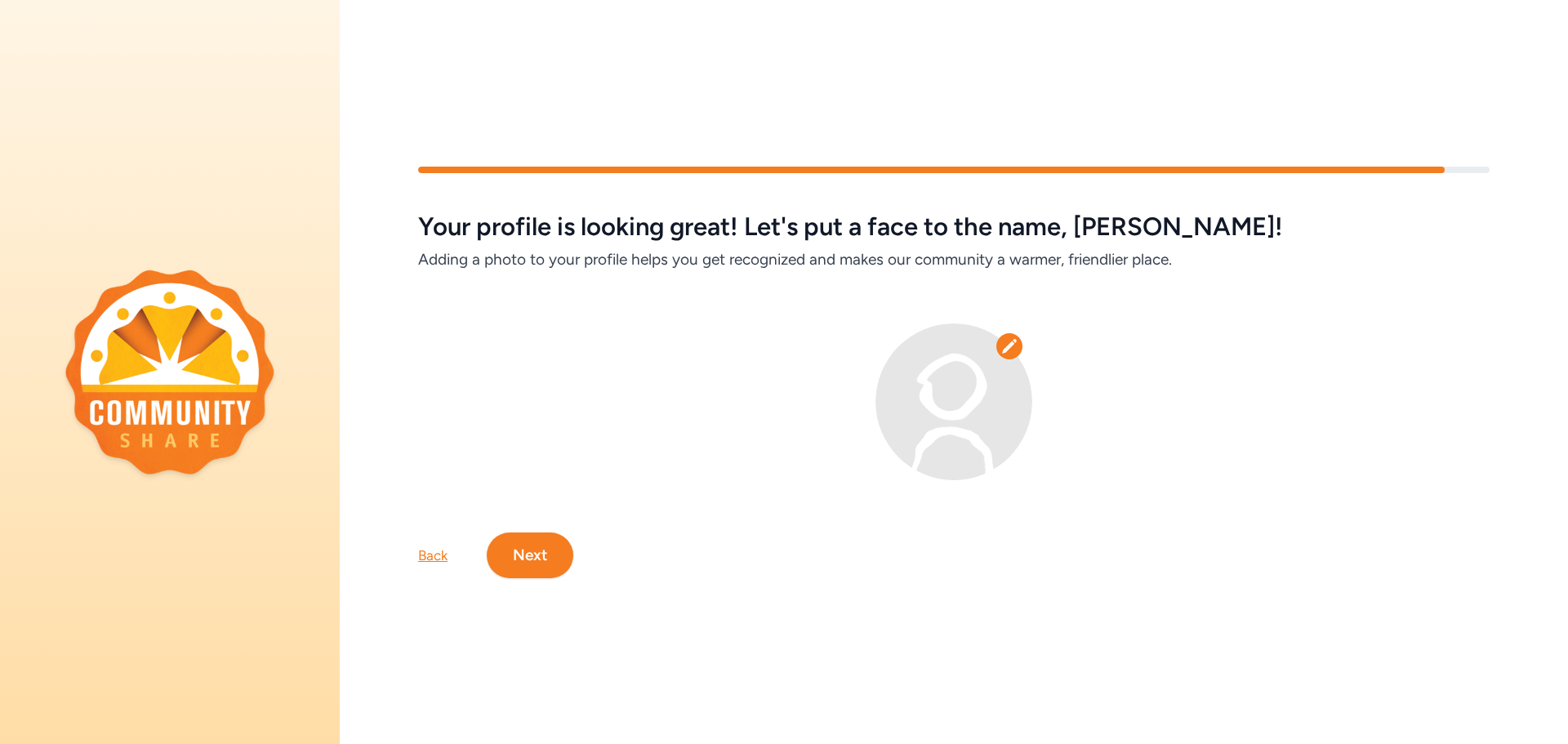
click at [538, 540] on button "Next" at bounding box center [530, 555] width 86 height 46
